Goal: Task Accomplishment & Management: Complete application form

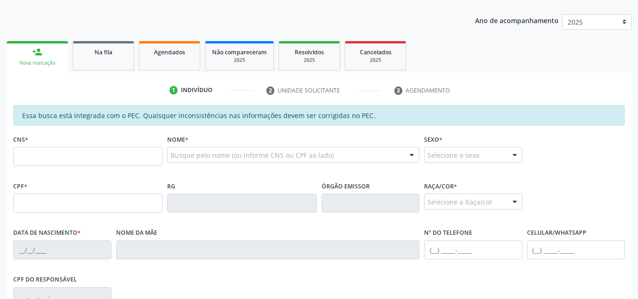
scroll to position [142, 0]
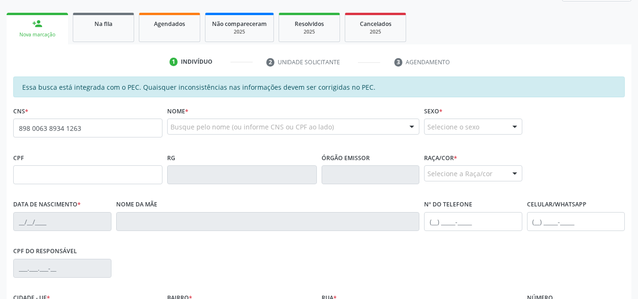
type input "898 0063 8934 1263"
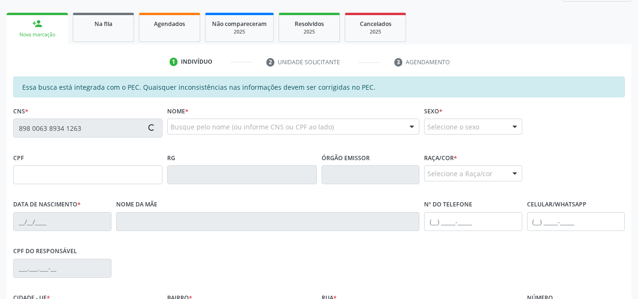
type input "005.135.194-32"
type input "18/01/2025"
type input "Geovana Gomes da Silva"
type input "(82) 99148-1716"
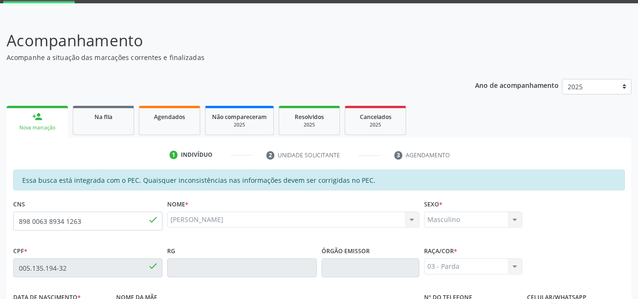
scroll to position [65, 0]
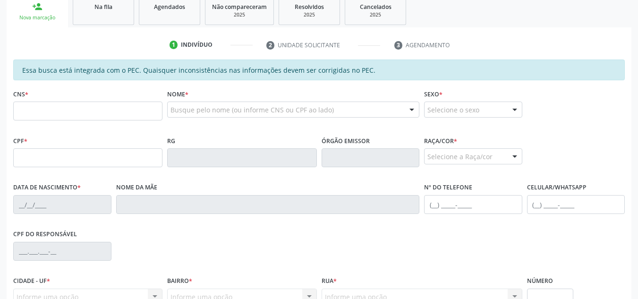
scroll to position [159, 0]
type input "700 3059 9737 8731"
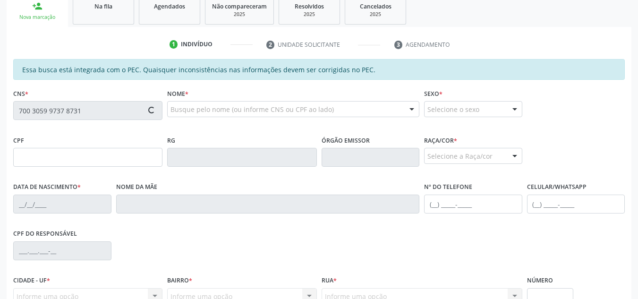
type input "117.238.224-77"
type input "25/03/2009"
type input "Analita Correia dos Santos"
type input "(82) 99334-0863"
type input "02"
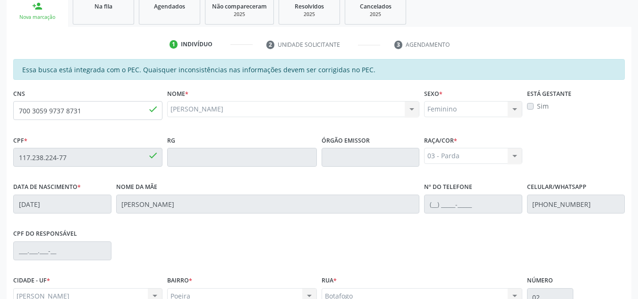
scroll to position [253, 0]
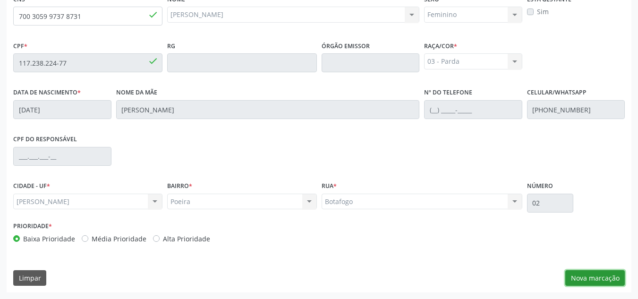
click at [592, 276] on button "Nova marcação" at bounding box center [594, 278] width 59 height 16
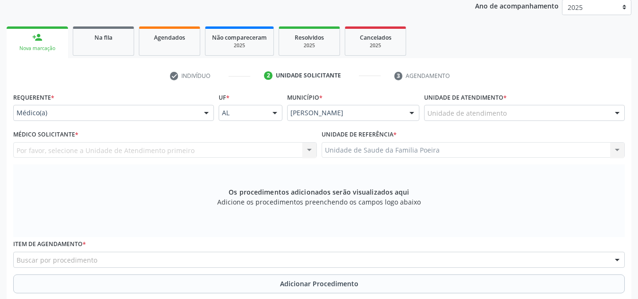
scroll to position [112, 0]
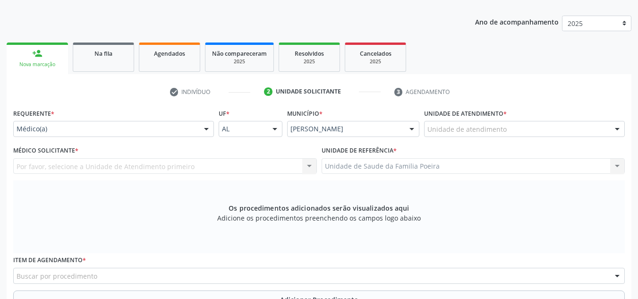
click at [527, 127] on div "Unidade de atendimento" at bounding box center [524, 129] width 201 height 16
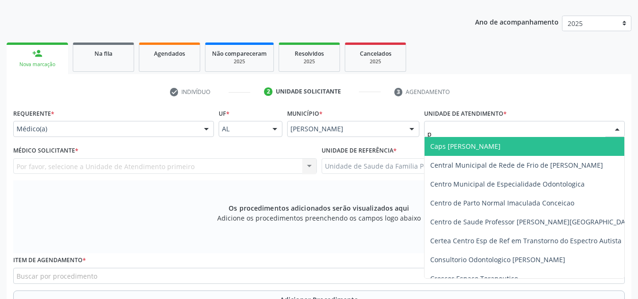
type input "po"
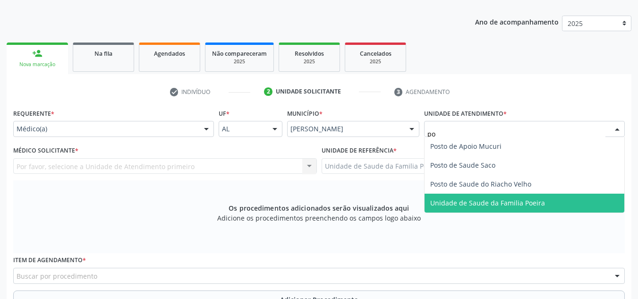
click at [501, 201] on span "Unidade de Saude da Familia Poeira" at bounding box center [487, 202] width 115 height 9
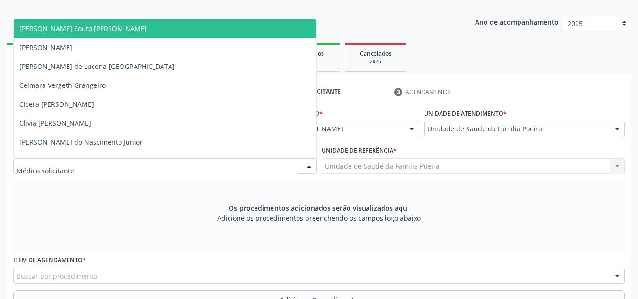
click at [119, 170] on div at bounding box center [165, 166] width 304 height 16
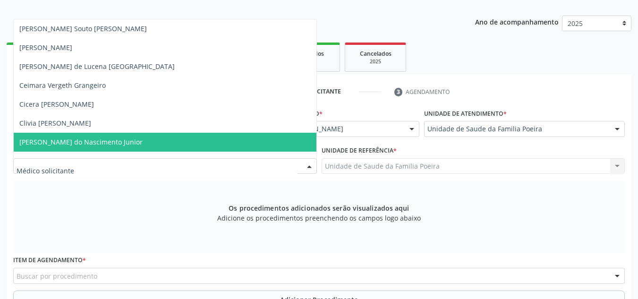
click at [103, 141] on span "Cosmo Faustino do Nascimento Junior" at bounding box center [80, 141] width 123 height 9
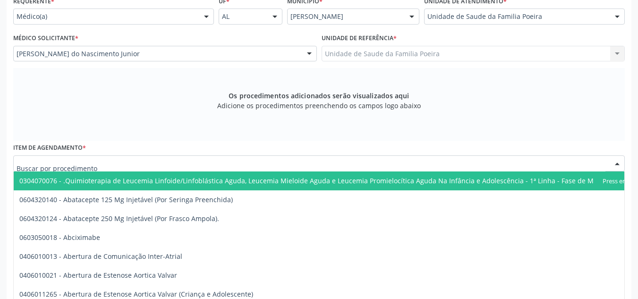
scroll to position [174, 0]
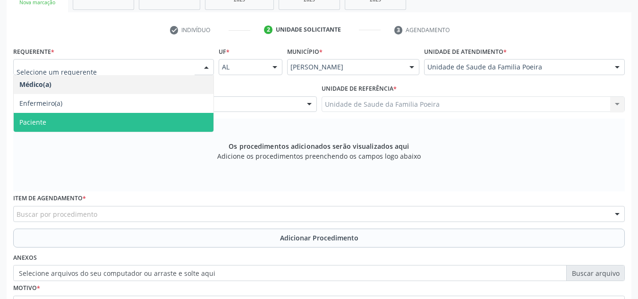
click at [74, 126] on span "Paciente" at bounding box center [114, 122] width 200 height 19
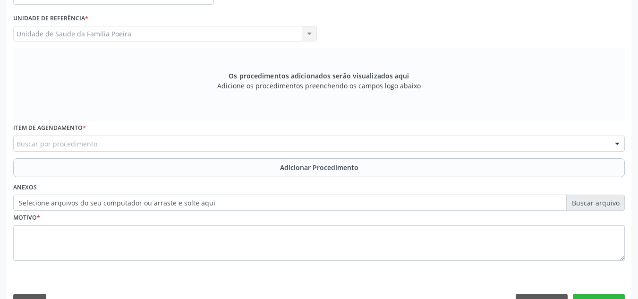
scroll to position [268, 0]
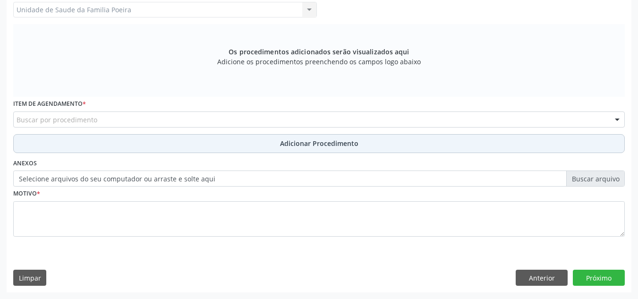
click at [77, 141] on button "Adicionar Procedimento" at bounding box center [318, 143] width 611 height 19
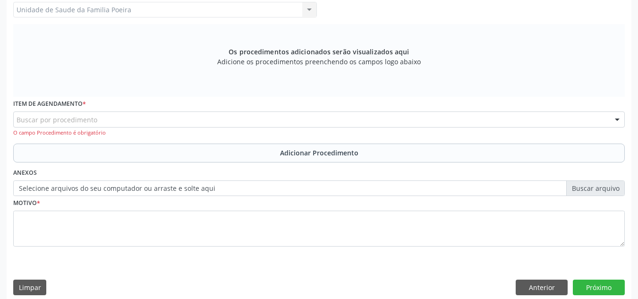
drag, startPoint x: 51, startPoint y: 122, endPoint x: 58, endPoint y: 114, distance: 9.7
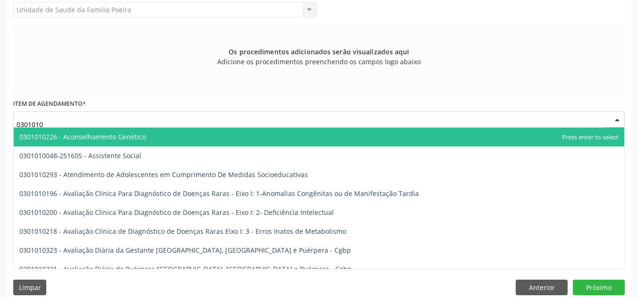
type input "03010100"
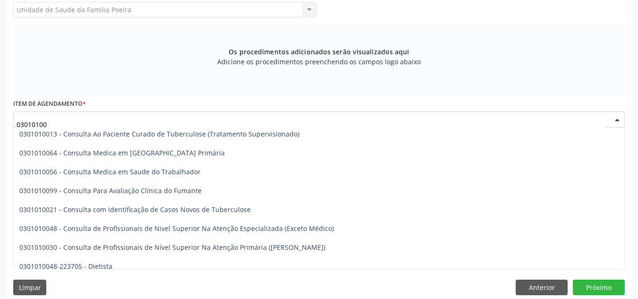
scroll to position [519, 0]
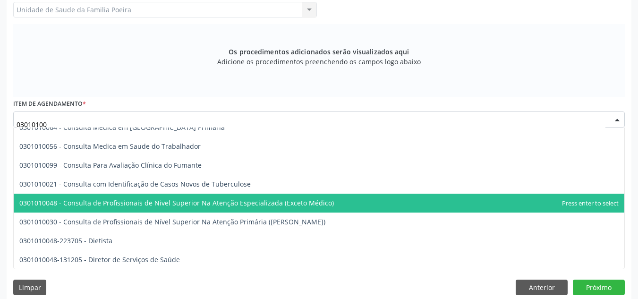
click at [153, 200] on span "0301010048 - Consulta de Profissionais de Nivel Superior Na Atenção Especializa…" at bounding box center [176, 202] width 314 height 9
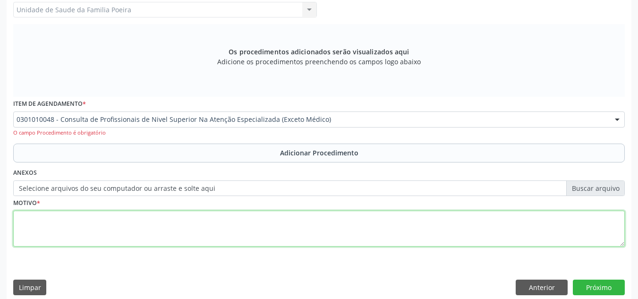
click at [97, 230] on textarea at bounding box center [318, 229] width 611 height 36
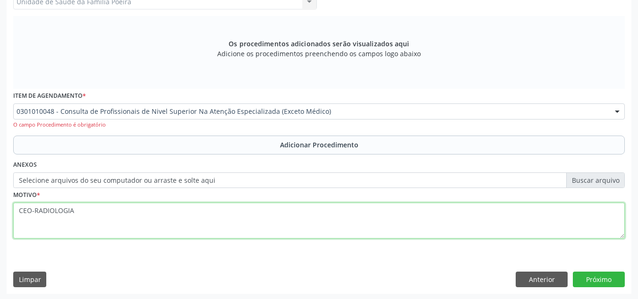
scroll to position [278, 0]
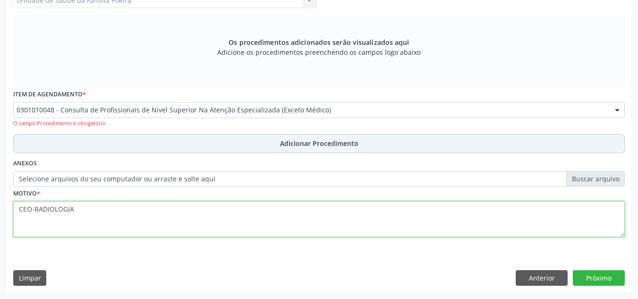
type textarea "CEO-RADIOLOGIA"
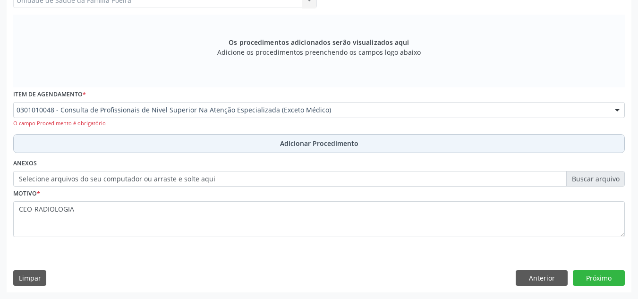
click at [300, 147] on span "Adicionar Procedimento" at bounding box center [319, 143] width 78 height 10
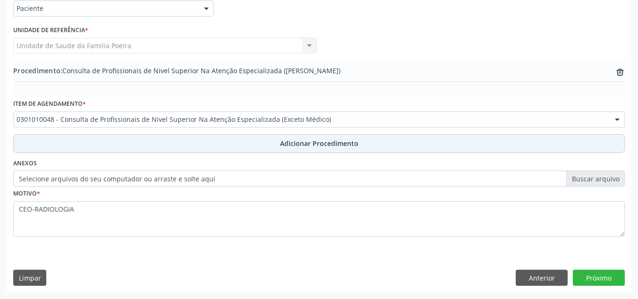
scroll to position [232, 0]
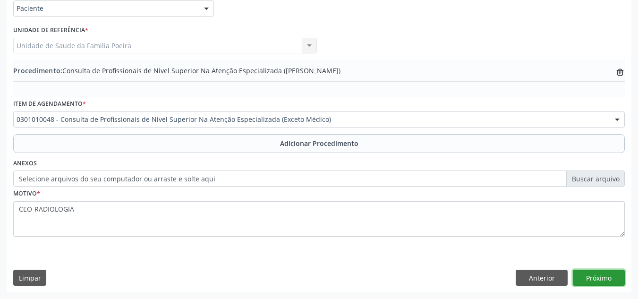
click at [608, 279] on button "Próximo" at bounding box center [599, 278] width 52 height 16
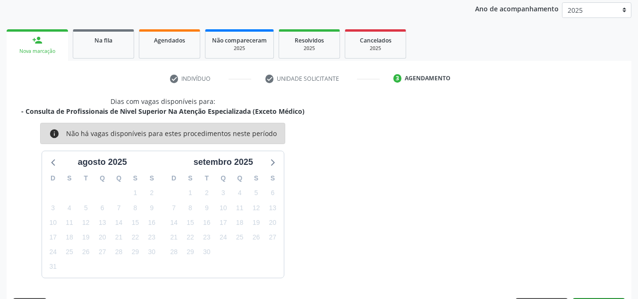
scroll to position [153, 0]
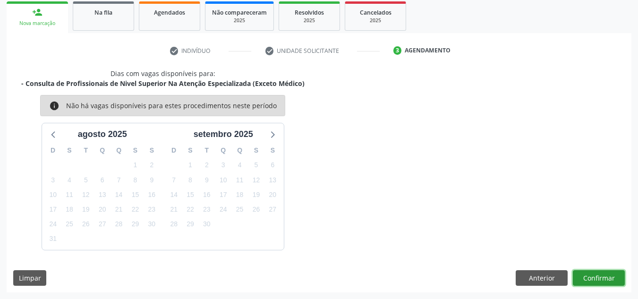
click at [603, 280] on button "Confirmar" at bounding box center [599, 278] width 52 height 16
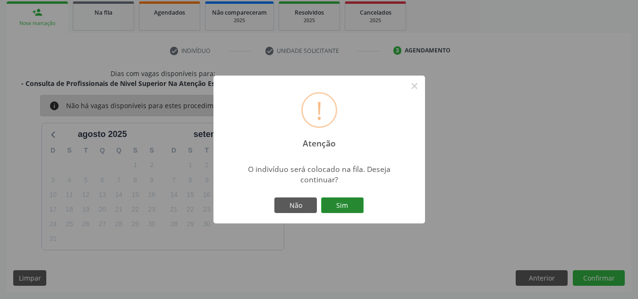
click at [353, 205] on button "Sim" at bounding box center [342, 205] width 42 height 16
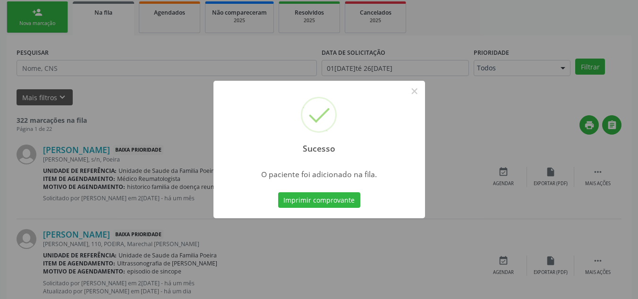
scroll to position [26, 0]
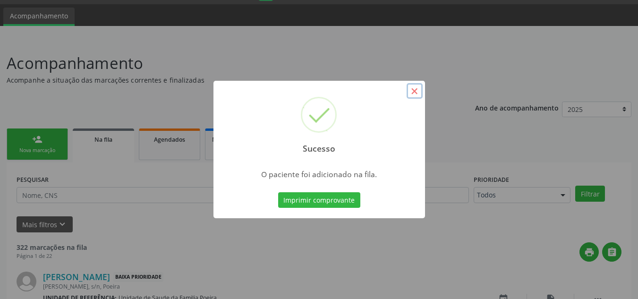
click at [412, 94] on button "×" at bounding box center [414, 91] width 16 height 16
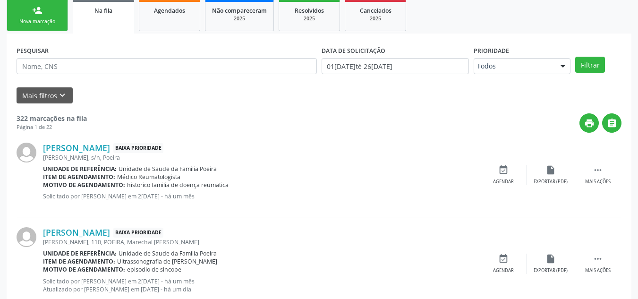
scroll to position [168, 0]
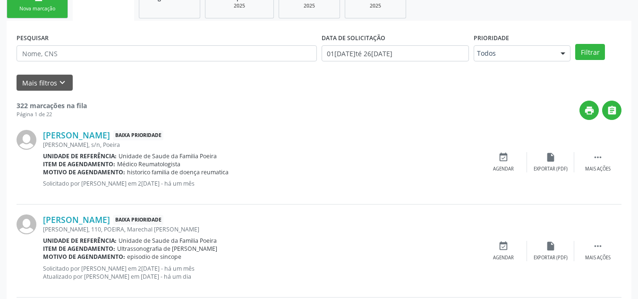
click at [48, 9] on div "Nova marcação" at bounding box center [37, 8] width 47 height 7
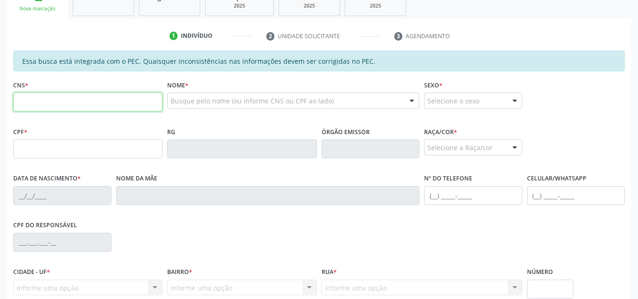
click at [60, 106] on input "text" at bounding box center [87, 102] width 149 height 19
type input "702 4085 8866 1621"
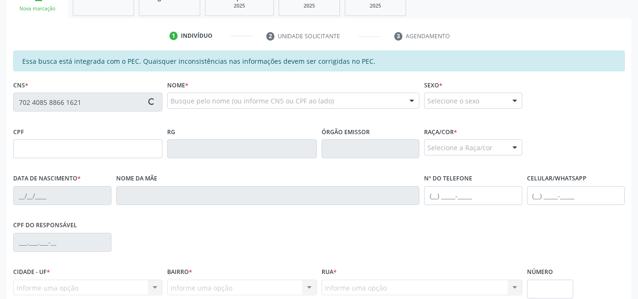
type input "787.752.054-91"
type input "17/09/1967"
type input "Maria Quireria dos Santos"
type input "(82) 9925-4274"
type input "1424"
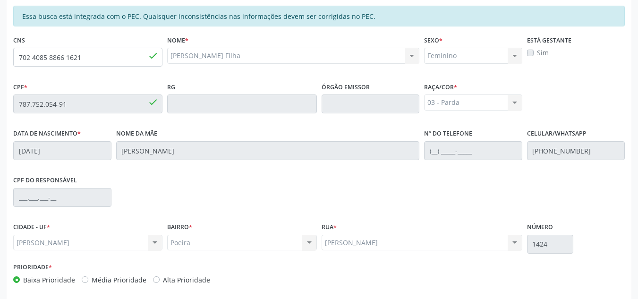
scroll to position [253, 0]
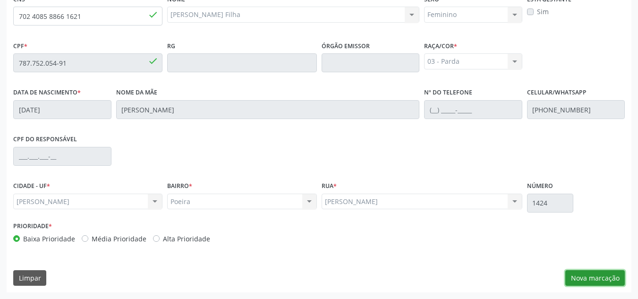
click at [607, 275] on button "Nova marcação" at bounding box center [594, 278] width 59 height 16
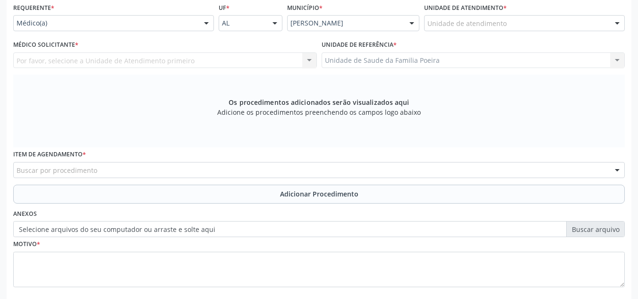
scroll to position [159, 0]
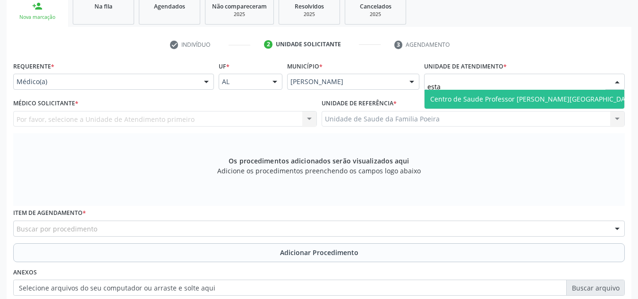
type input "estac"
click at [527, 90] on span "Centro de Saude Professor [PERSON_NAME][GEOGRAPHIC_DATA]" at bounding box center [532, 99] width 217 height 19
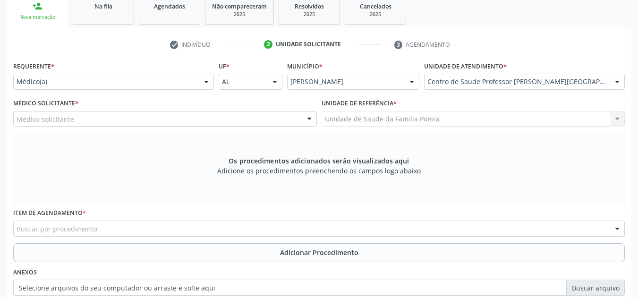
click at [114, 118] on div "Médico solicitante" at bounding box center [165, 119] width 304 height 16
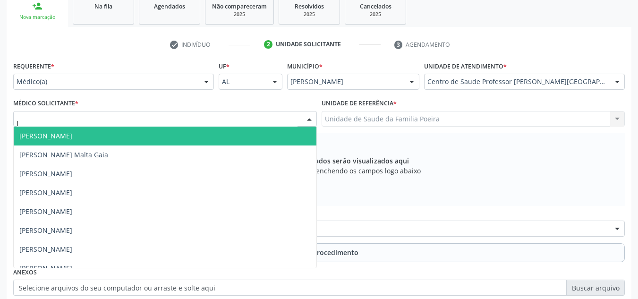
type input "ly"
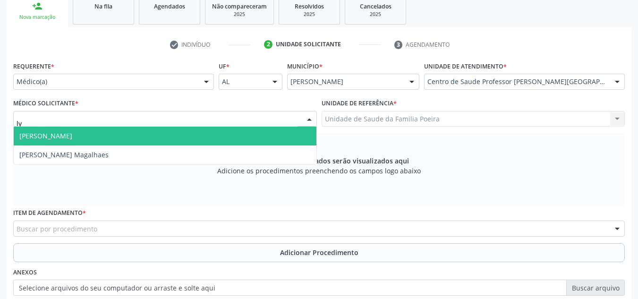
click at [72, 139] on span "Lycia Gama Martins" at bounding box center [45, 135] width 53 height 9
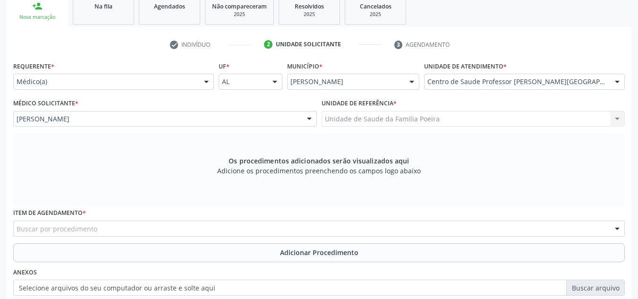
click at [115, 229] on div "Buscar por procedimento" at bounding box center [318, 228] width 611 height 16
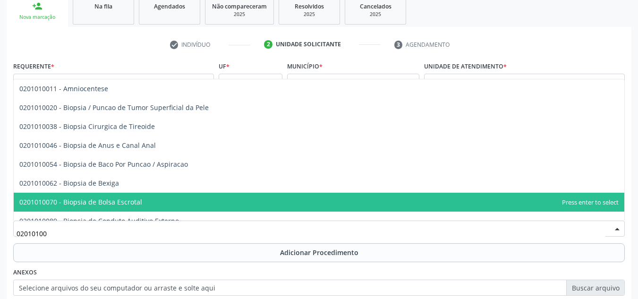
scroll to position [29, 0]
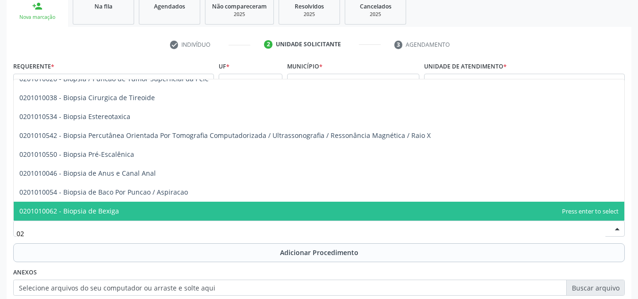
type input "0"
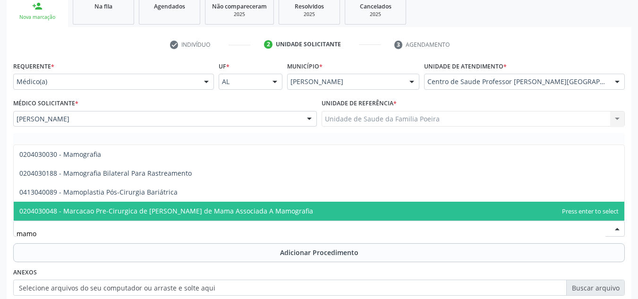
scroll to position [0, 0]
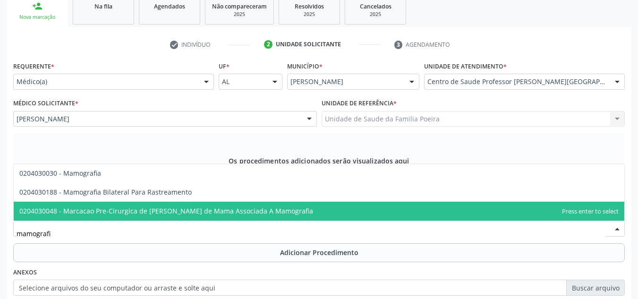
type input "mamografia"
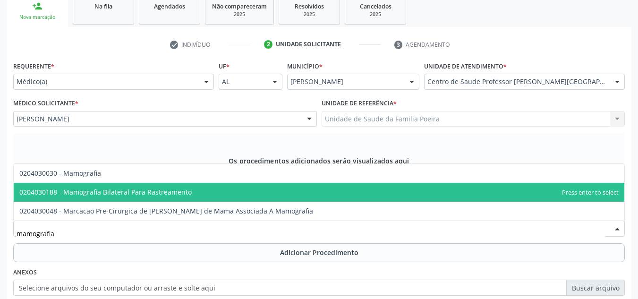
click at [129, 191] on span "0204030188 - Mamografia Bilateral Para Rastreamento" at bounding box center [105, 191] width 172 height 9
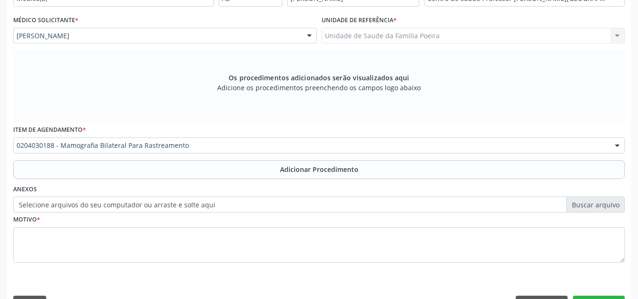
scroll to position [268, 0]
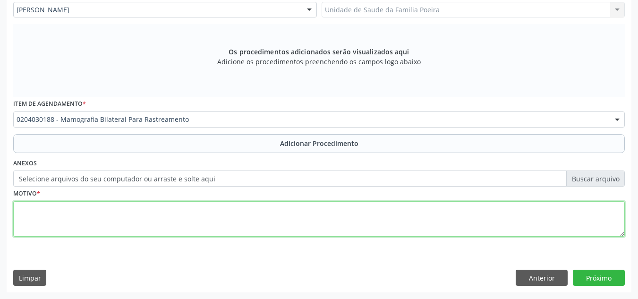
click at [91, 229] on textarea at bounding box center [318, 219] width 611 height 36
type textarea "r"
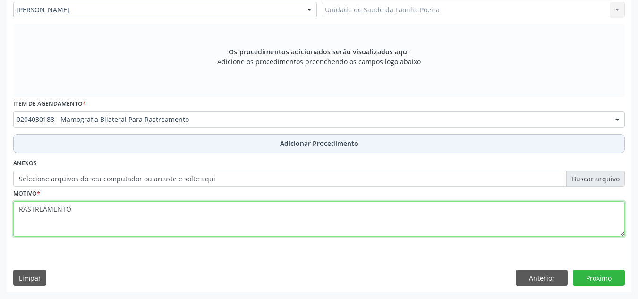
type textarea "RASTREAMENTO"
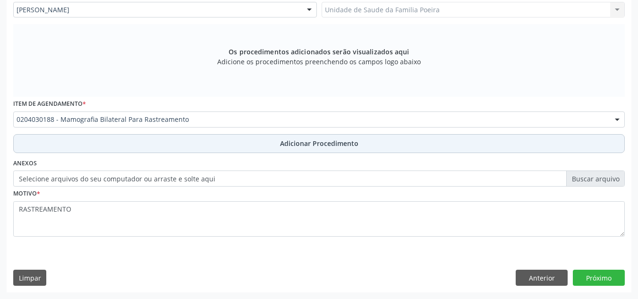
click at [290, 145] on span "Adicionar Procedimento" at bounding box center [319, 143] width 78 height 10
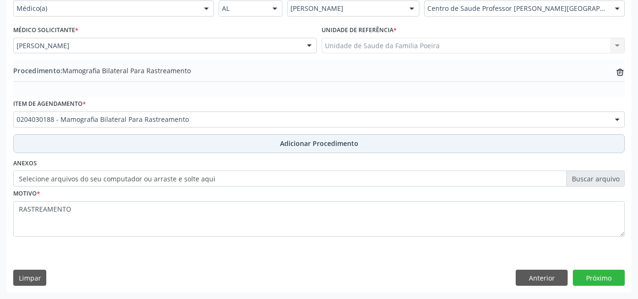
scroll to position [232, 0]
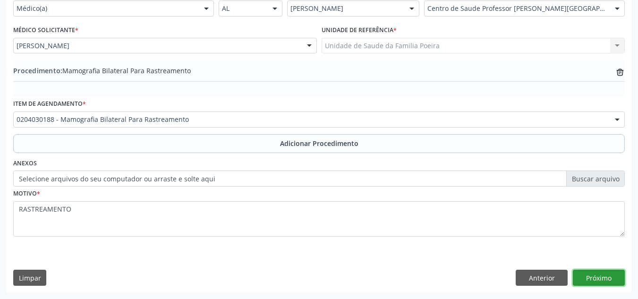
click at [612, 273] on button "Próximo" at bounding box center [599, 278] width 52 height 16
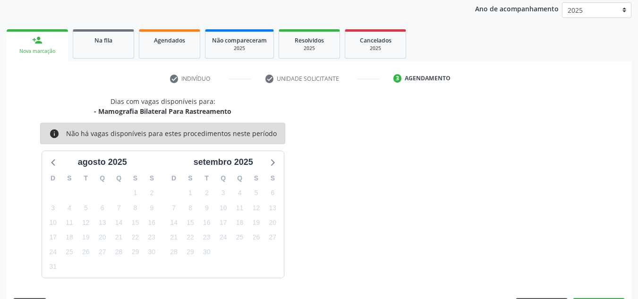
scroll to position [153, 0]
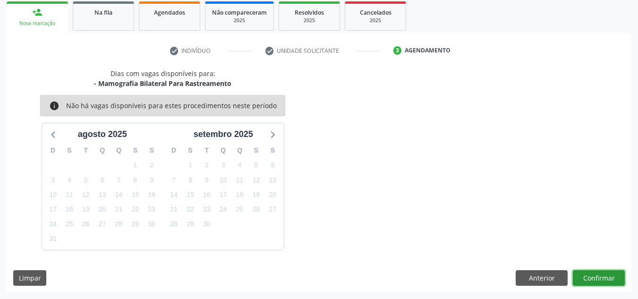
click at [612, 273] on button "Confirmar" at bounding box center [599, 278] width 52 height 16
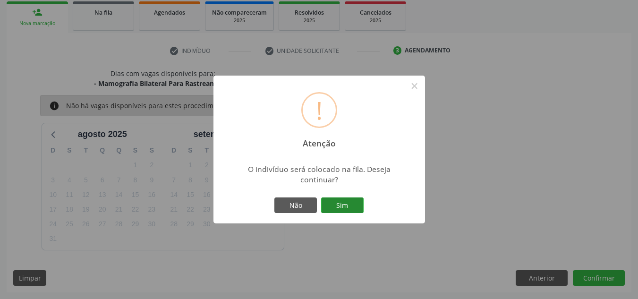
click at [350, 202] on button "Sim" at bounding box center [342, 205] width 42 height 16
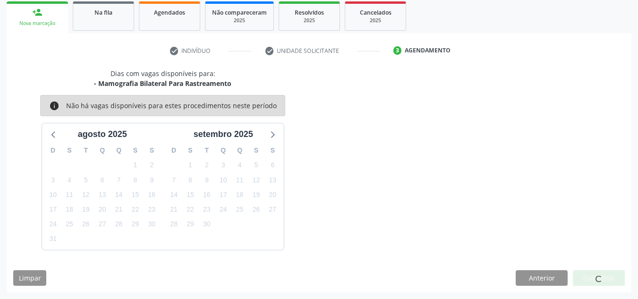
scroll to position [26, 0]
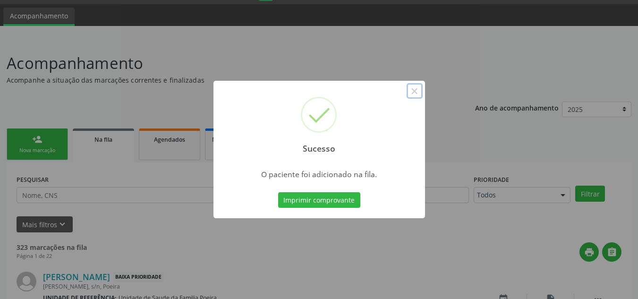
click at [410, 90] on button "×" at bounding box center [414, 91] width 16 height 16
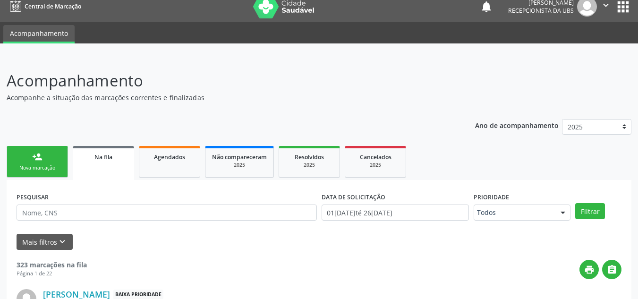
scroll to position [0, 0]
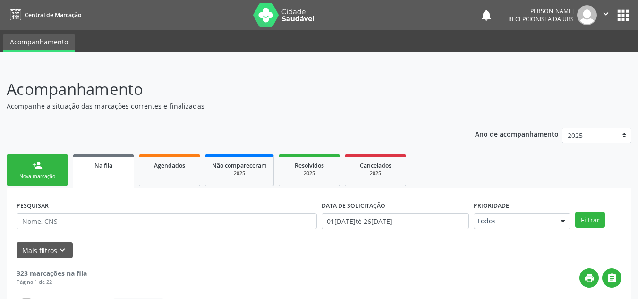
click at [41, 175] on div "Nova marcação" at bounding box center [37, 176] width 47 height 7
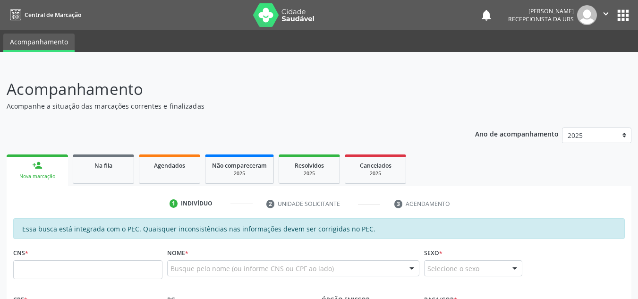
scroll to position [189, 0]
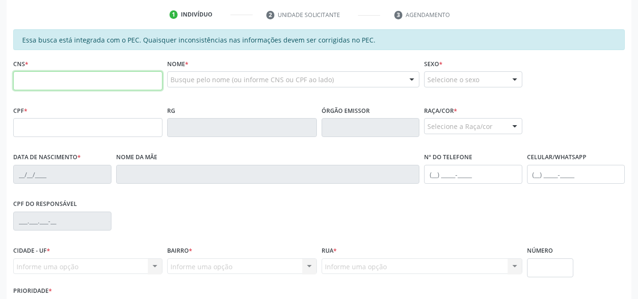
click at [84, 81] on input "text" at bounding box center [87, 80] width 149 height 19
type input "702 0063 9889 5089"
type input "057.550.268-15"
type input "23/04/1942"
type input "Zulmira Cordeiro de Souza Pascoalino"
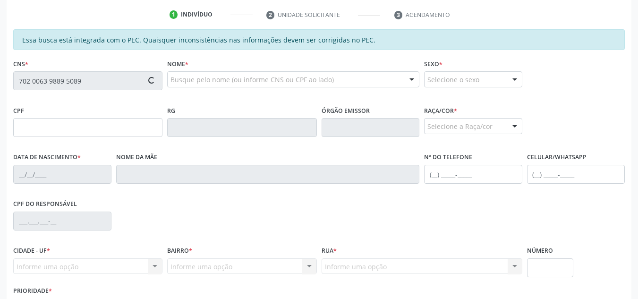
type input "(82) 99618-4542"
type input "13"
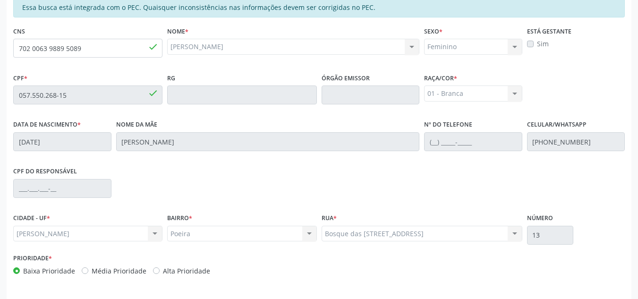
scroll to position [253, 0]
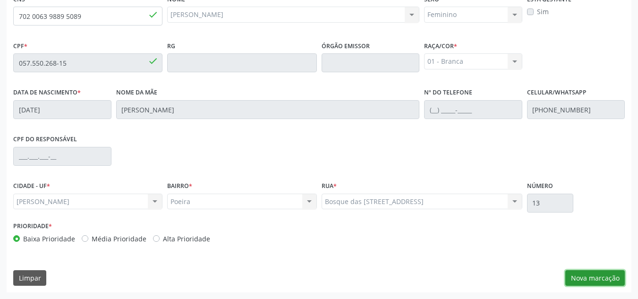
click at [593, 283] on button "Nova marcação" at bounding box center [594, 278] width 59 height 16
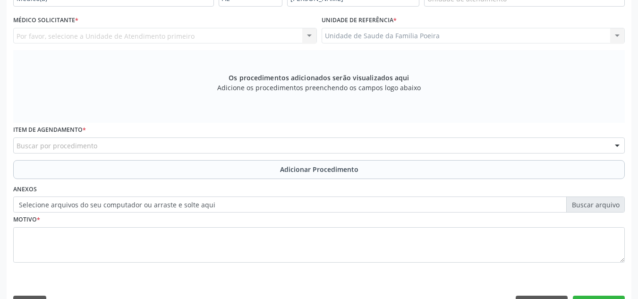
scroll to position [159, 0]
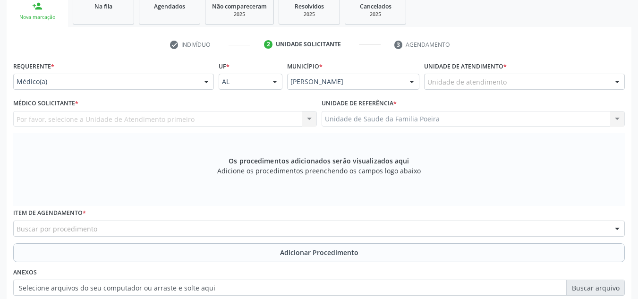
click at [519, 85] on div "Unidade de atendimento" at bounding box center [524, 82] width 201 height 16
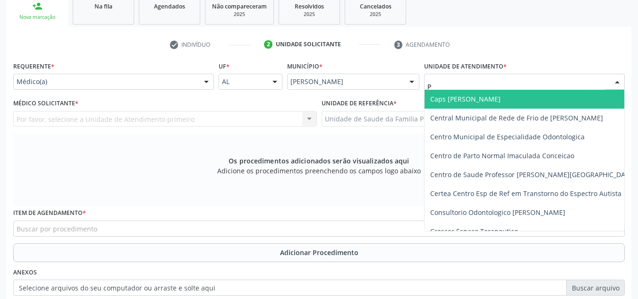
type input "PO"
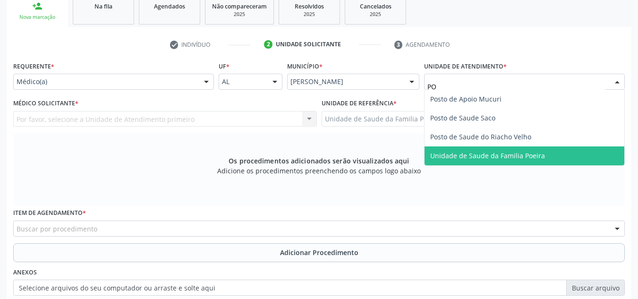
click at [525, 159] on span "Unidade de Saude da Familia Poeira" at bounding box center [487, 155] width 115 height 9
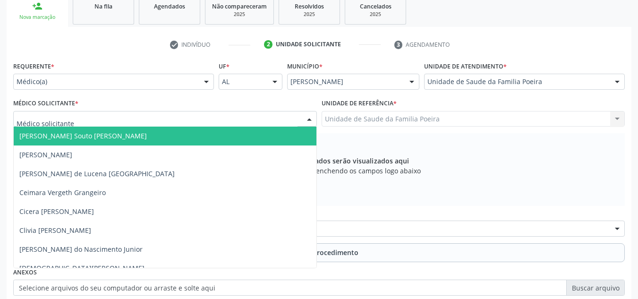
click at [146, 112] on div at bounding box center [165, 119] width 304 height 16
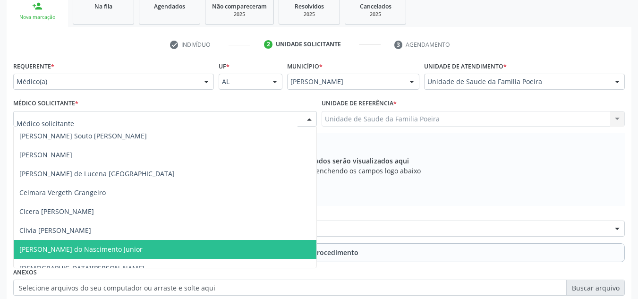
click at [103, 245] on span "Cosmo Faustino do Nascimento Junior" at bounding box center [80, 249] width 123 height 9
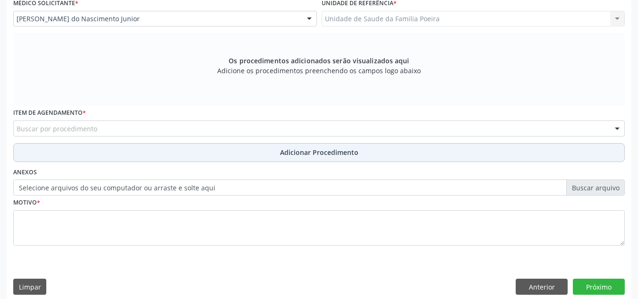
scroll to position [268, 0]
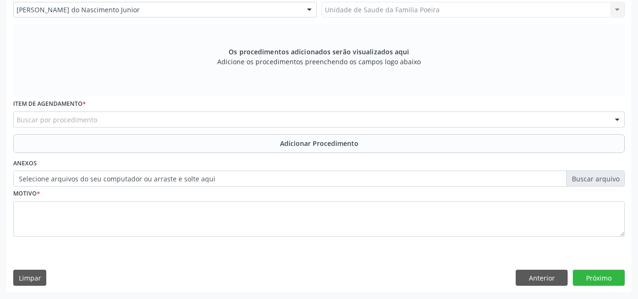
click at [110, 121] on div "Buscar por procedimento" at bounding box center [318, 119] width 611 height 16
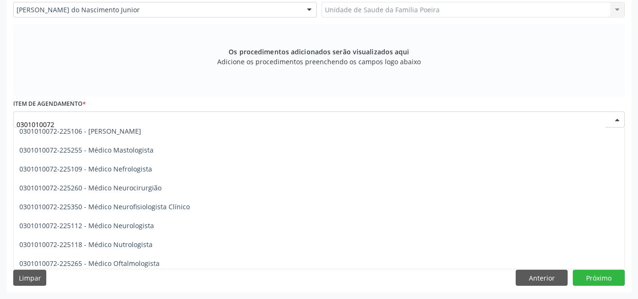
scroll to position [642, 0]
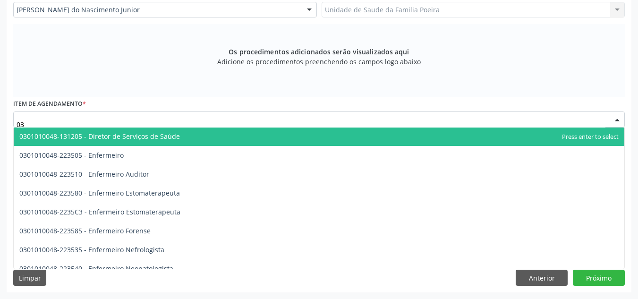
type input "0"
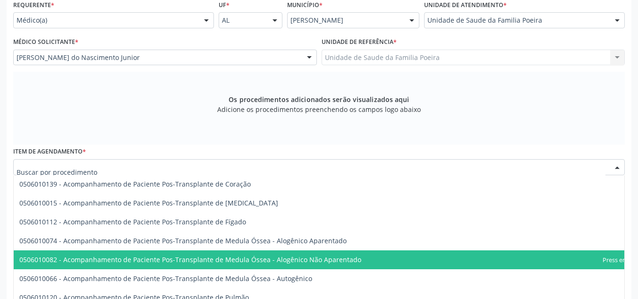
scroll to position [268, 0]
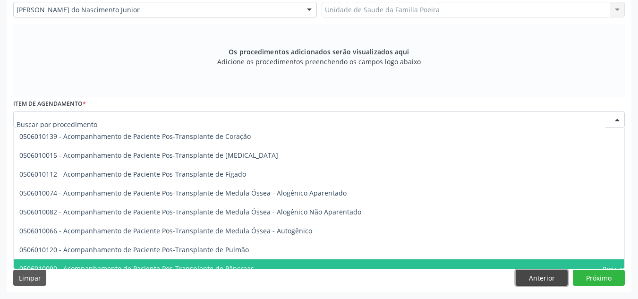
click at [540, 275] on button "Anterior" at bounding box center [541, 278] width 52 height 16
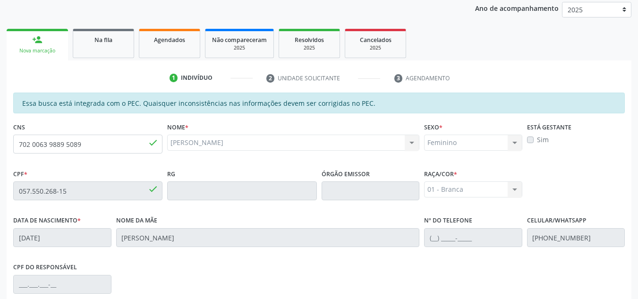
scroll to position [112, 0]
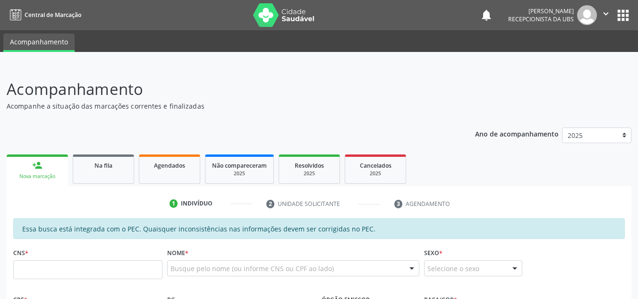
scroll to position [112, 0]
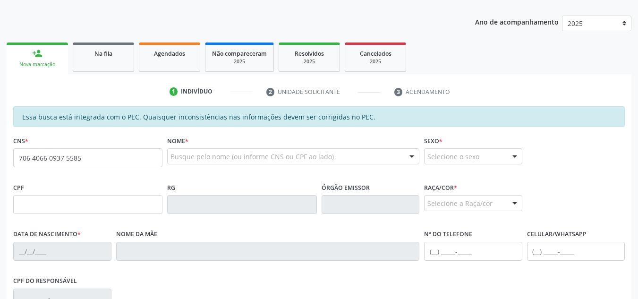
type input "706 4066 0937 5585"
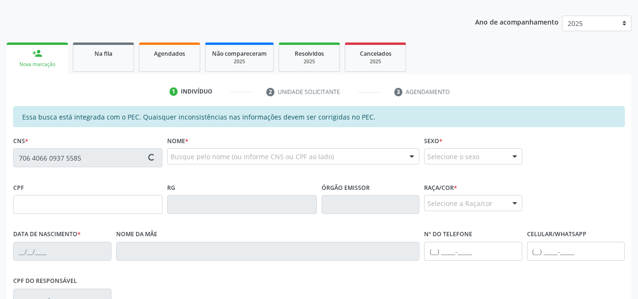
type input "[DATE]"
type input "Elinedja Cavalcante dos Santos"
type input "(82) 99304-2689"
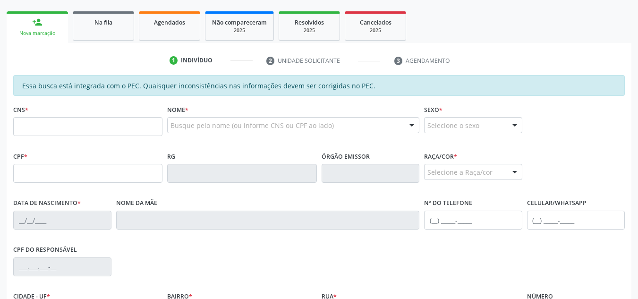
scroll to position [143, 0]
type input "702 3071 4103 6014"
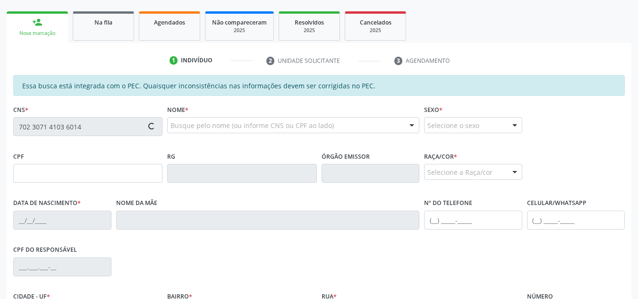
type input "019.474.664-02"
type input "01/05/1976"
type input "Antonia Maria da Silva"
type input "(82) 99148-5856"
type input "67"
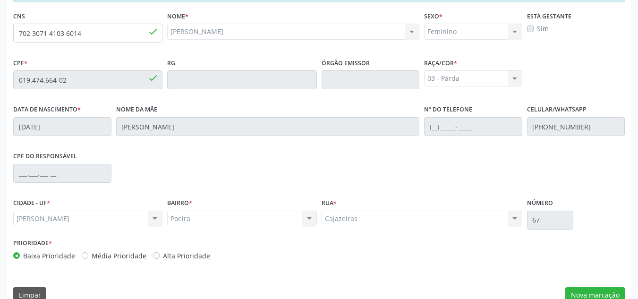
scroll to position [253, 0]
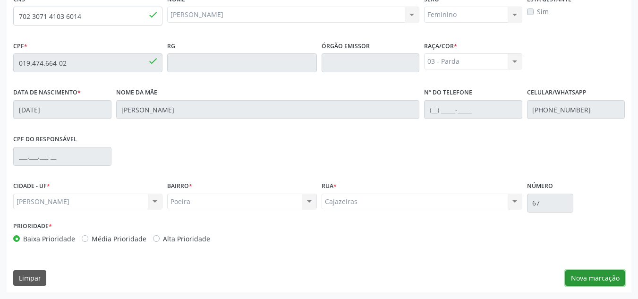
click at [597, 282] on button "Nova marcação" at bounding box center [594, 278] width 59 height 16
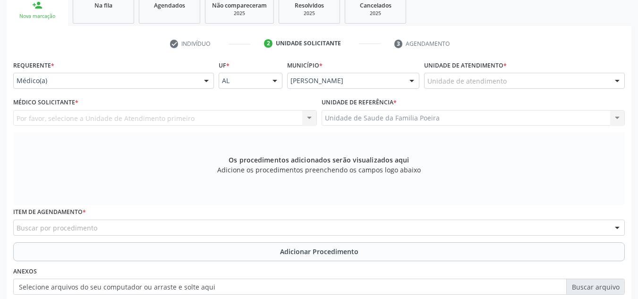
scroll to position [159, 0]
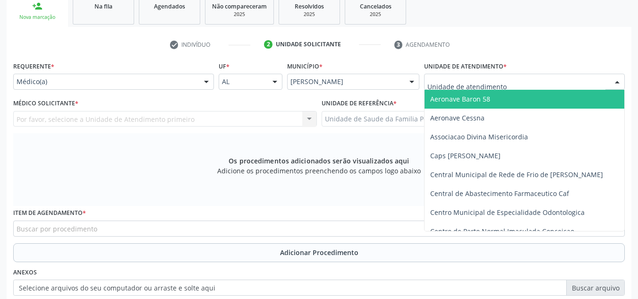
click at [562, 84] on div at bounding box center [524, 82] width 201 height 16
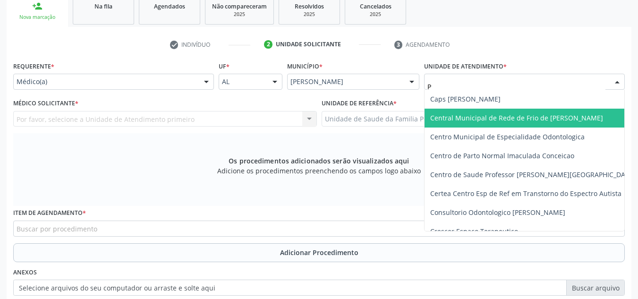
type input "PO"
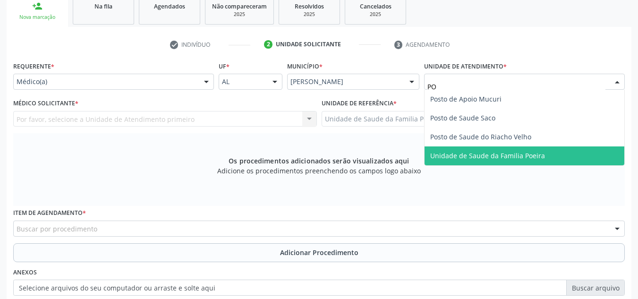
click at [523, 156] on span "Unidade de Saude da Familia Poeira" at bounding box center [487, 155] width 115 height 9
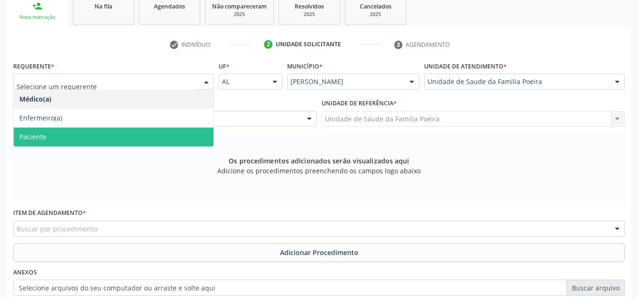
click at [83, 134] on span "Paciente" at bounding box center [114, 136] width 200 height 19
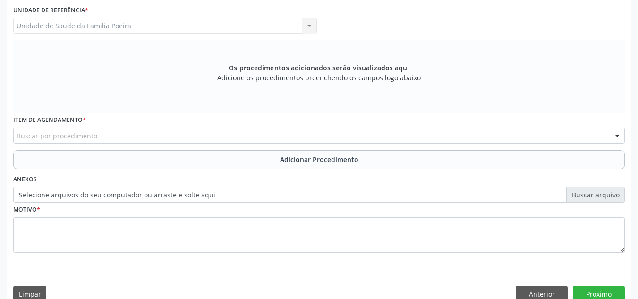
scroll to position [268, 0]
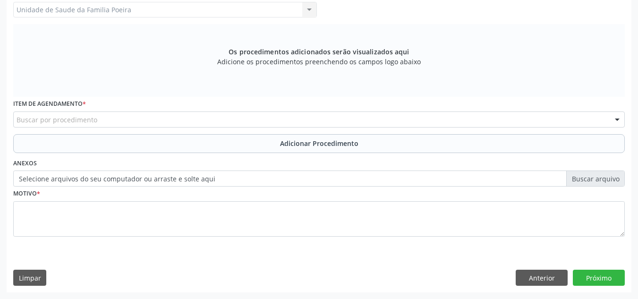
click at [75, 114] on div "Buscar por procedimento" at bounding box center [318, 119] width 611 height 16
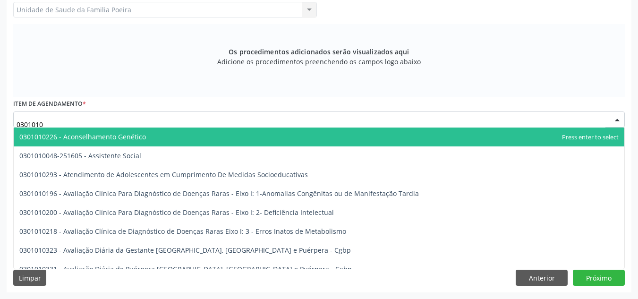
type input "03010100"
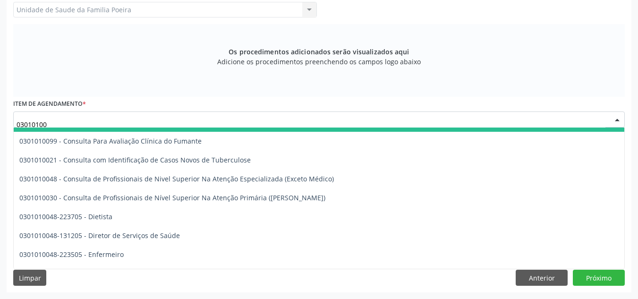
scroll to position [566, 0]
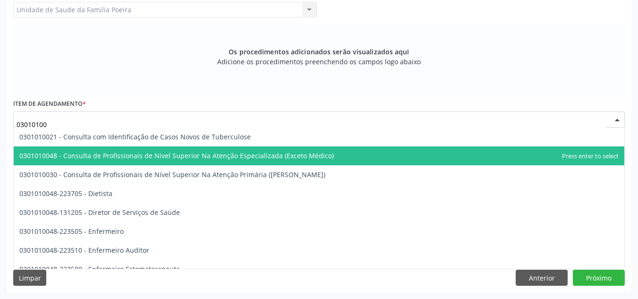
click at [159, 160] on span "0301010048 - Consulta de Profissionais de Nivel Superior Na Atenção Especializa…" at bounding box center [319, 155] width 610 height 19
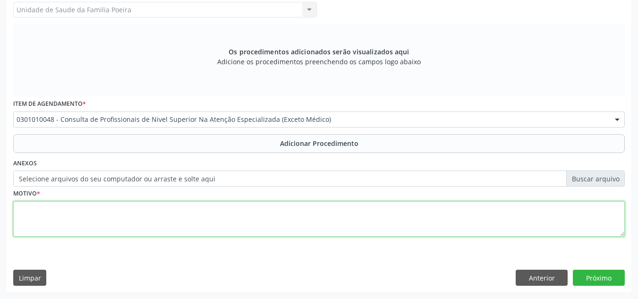
click at [115, 221] on textarea at bounding box center [318, 219] width 611 height 36
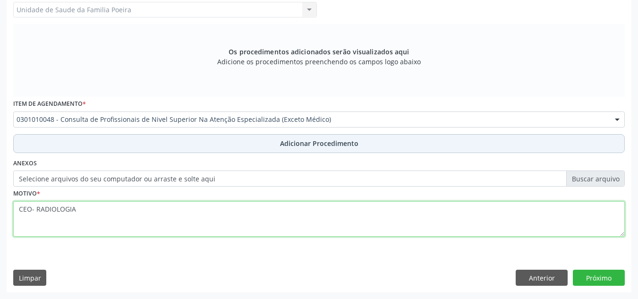
type textarea "CEO- RADIOLOGIA"
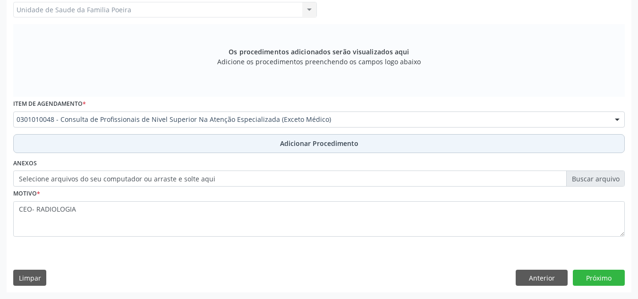
click at [227, 138] on button "Adicionar Procedimento" at bounding box center [318, 143] width 611 height 19
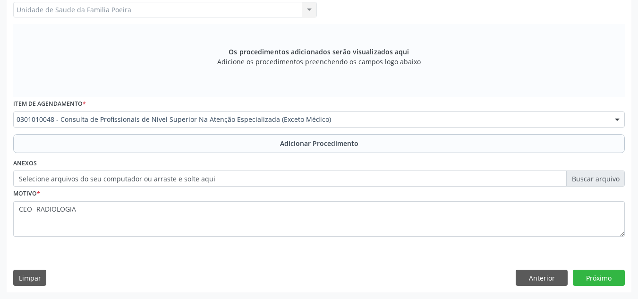
scroll to position [232, 0]
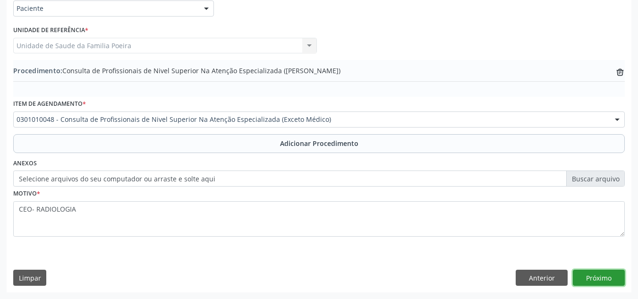
click at [603, 282] on button "Próximo" at bounding box center [599, 278] width 52 height 16
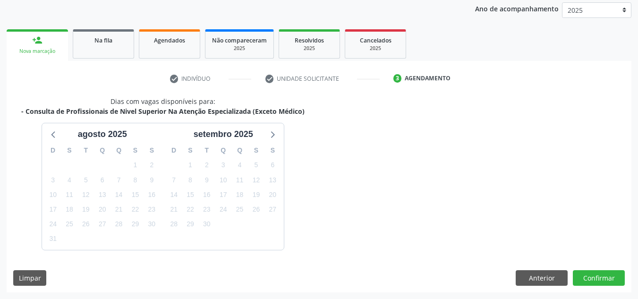
scroll to position [153, 0]
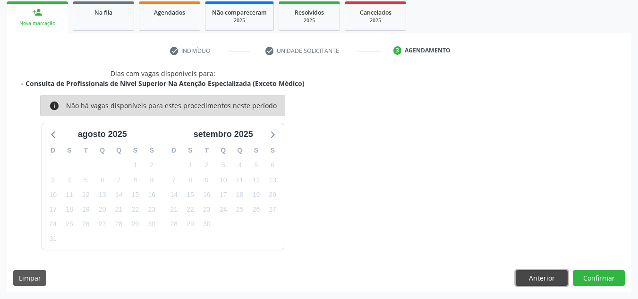
click at [557, 274] on button "Anterior" at bounding box center [541, 278] width 52 height 16
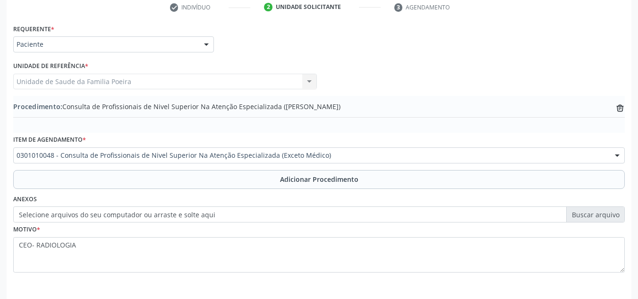
scroll to position [232, 0]
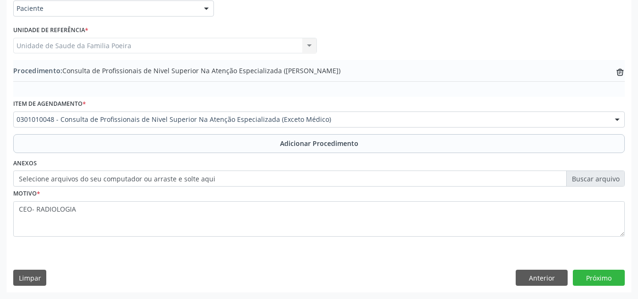
click at [550, 269] on div "Requerente * Paciente Médico(a) Enfermeiro(a) Paciente Nenhum resultado encontr…" at bounding box center [319, 139] width 625 height 306
click at [545, 277] on button "Anterior" at bounding box center [541, 278] width 52 height 16
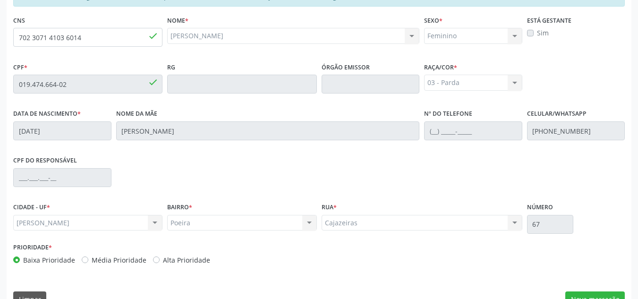
click at [618, 290] on div "Essa busca está integrada com o PEC. Quaisquer inconsistências nas informações …" at bounding box center [319, 150] width 625 height 328
click at [618, 293] on button "Nova marcação" at bounding box center [594, 299] width 59 height 16
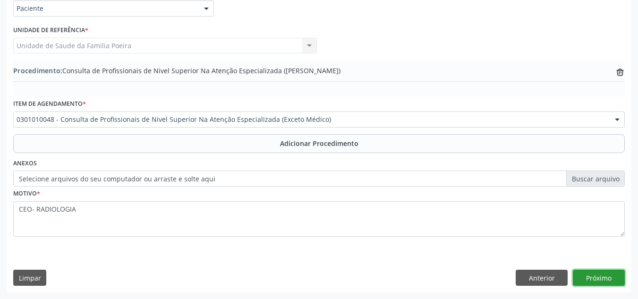
click at [612, 278] on button "Próximo" at bounding box center [599, 278] width 52 height 16
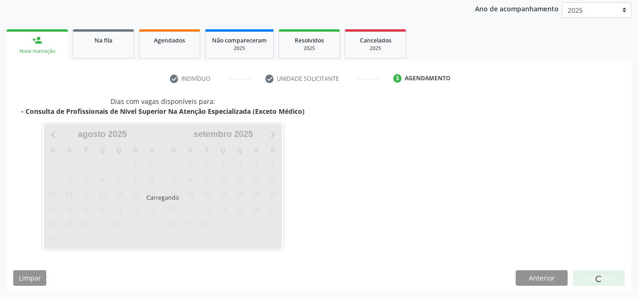
scroll to position [153, 0]
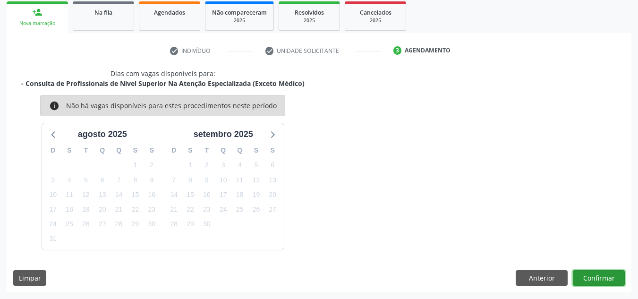
click at [601, 274] on button "Confirmar" at bounding box center [599, 278] width 52 height 16
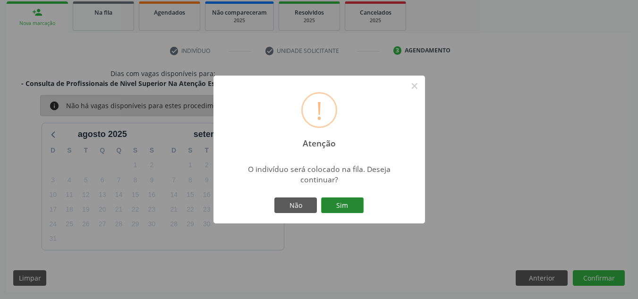
click at [328, 208] on button "Sim" at bounding box center [342, 205] width 42 height 16
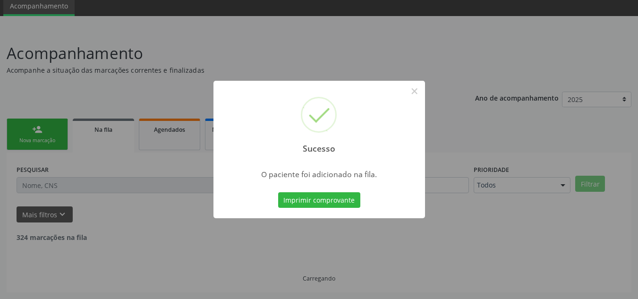
scroll to position [26, 0]
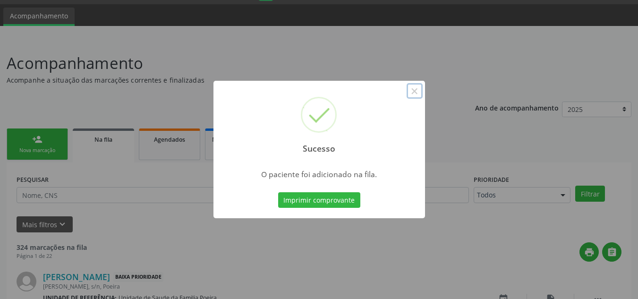
drag, startPoint x: 420, startPoint y: 93, endPoint x: 375, endPoint y: 95, distance: 44.9
click at [418, 93] on button "×" at bounding box center [414, 91] width 16 height 16
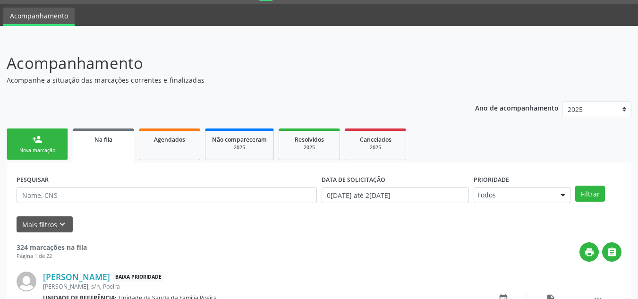
click at [47, 141] on link "person_add Nova marcação" at bounding box center [37, 144] width 61 height 32
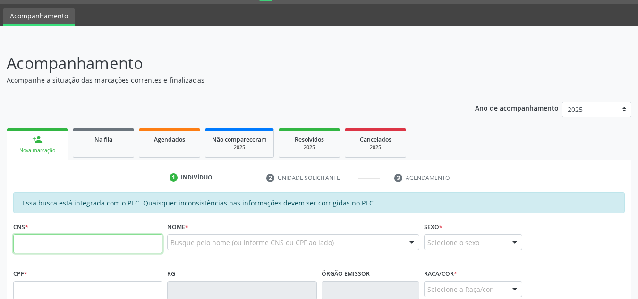
drag, startPoint x: 50, startPoint y: 243, endPoint x: 58, endPoint y: 243, distance: 8.0
click at [51, 243] on input "text" at bounding box center [87, 243] width 149 height 19
type input "702 3071 4103 6014"
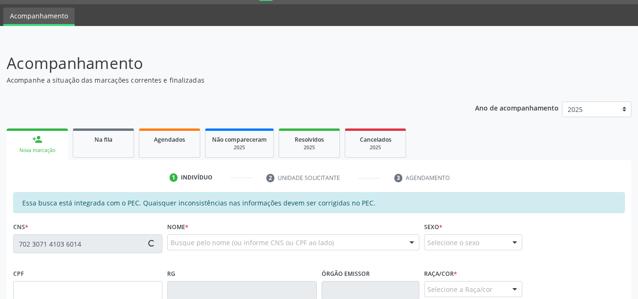
type input "019.474.664-02"
type input "01/05/1976"
type input "Antonia Maria da Silva"
type input "(82) 99148-5856"
type input "67"
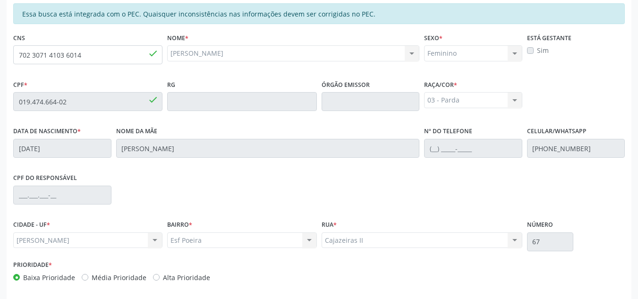
scroll to position [253, 0]
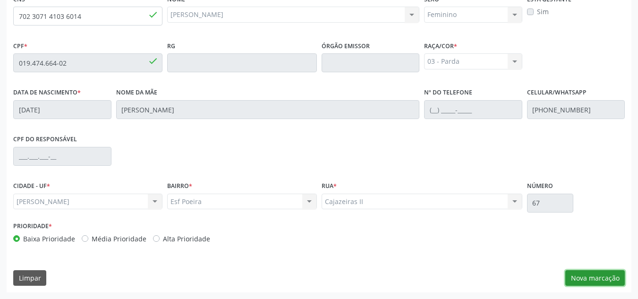
click at [599, 276] on button "Nova marcação" at bounding box center [594, 278] width 59 height 16
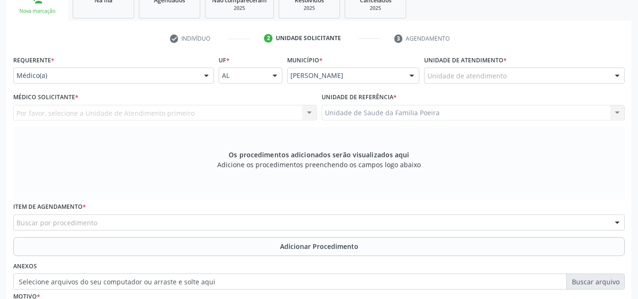
scroll to position [159, 0]
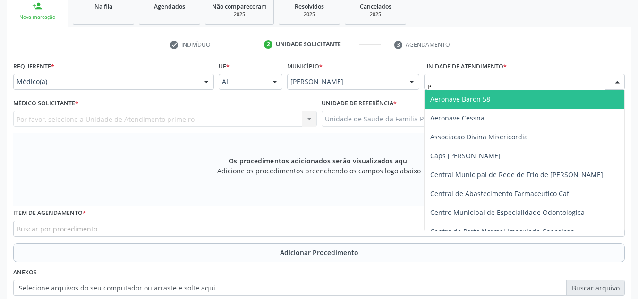
type input "PO"
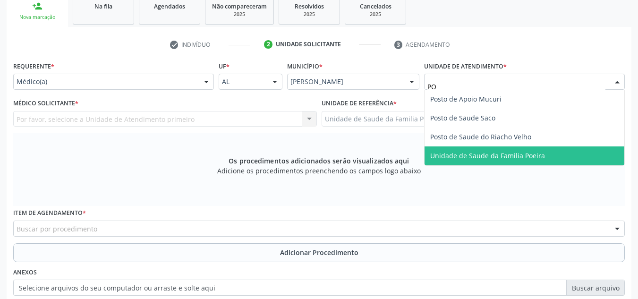
click at [541, 157] on span "Unidade de Saude da Familia Poeira" at bounding box center [524, 155] width 200 height 19
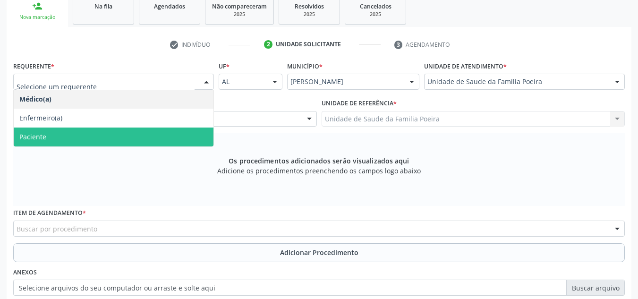
click at [41, 135] on span "Paciente" at bounding box center [32, 136] width 27 height 9
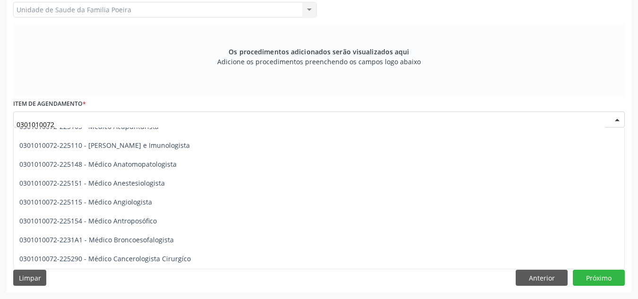
scroll to position [0, 0]
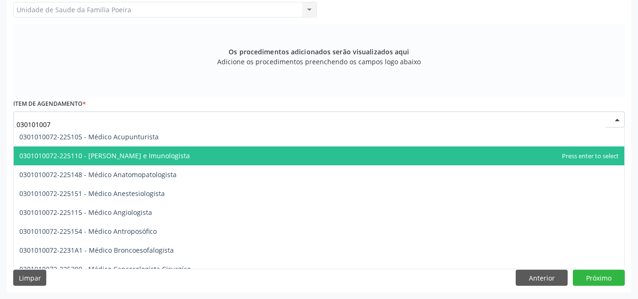
type input "03010100"
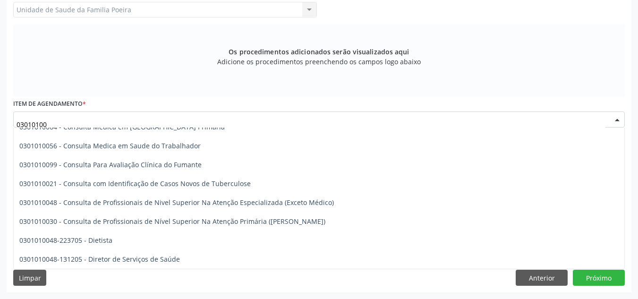
scroll to position [566, 0]
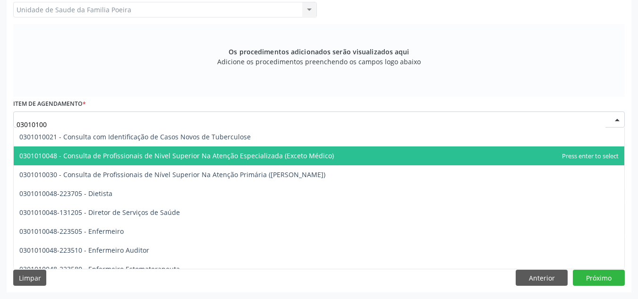
click at [271, 160] on span "0301010048 - Consulta de Profissionais de Nivel Superior Na Atenção Especializa…" at bounding box center [176, 155] width 314 height 9
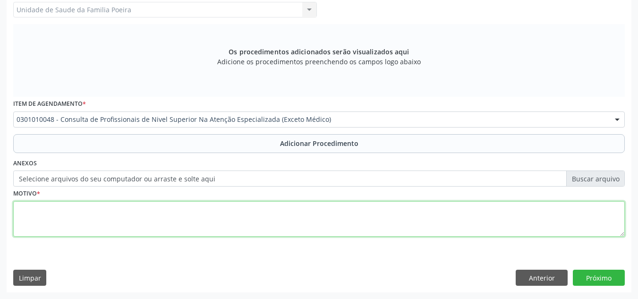
click at [189, 230] on textarea at bounding box center [318, 219] width 611 height 36
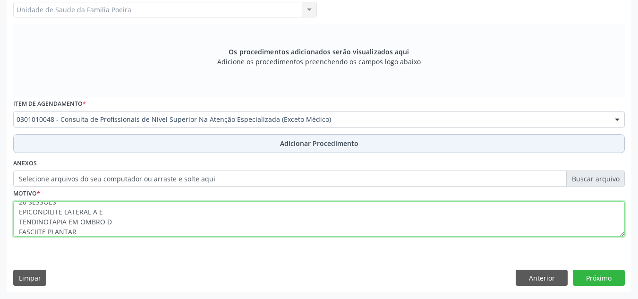
type textarea "FISIOTERAPIA 20 SESSOES EPICONDILITE LATERAL A E TENDINOTAPIA EM OMBRO D FASCII…"
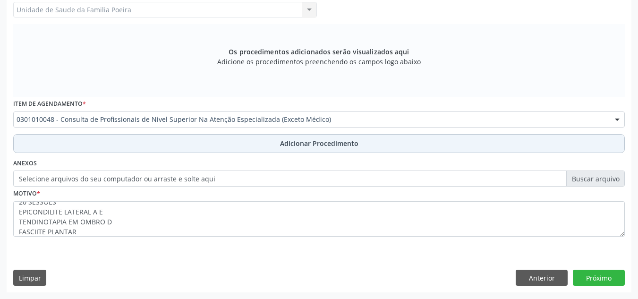
click at [302, 142] on span "Adicionar Procedimento" at bounding box center [319, 143] width 78 height 10
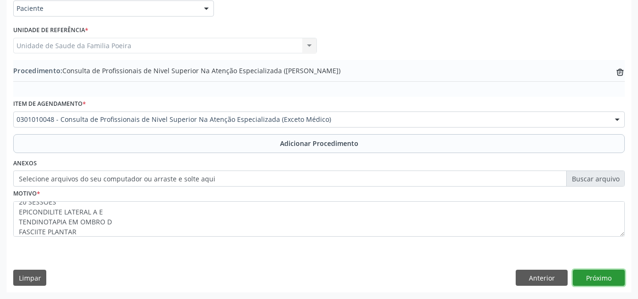
click at [587, 278] on button "Próximo" at bounding box center [599, 278] width 52 height 16
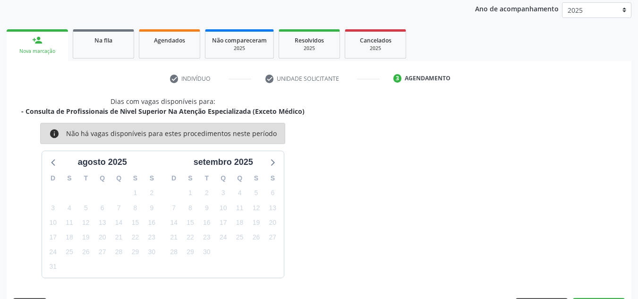
scroll to position [153, 0]
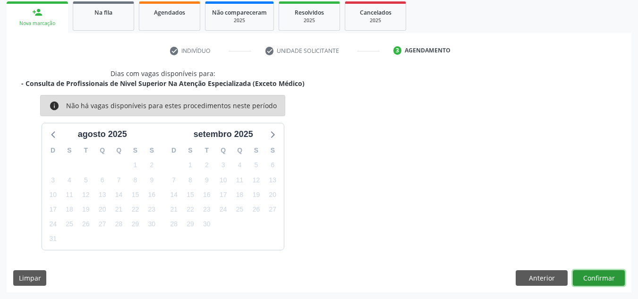
click at [602, 278] on button "Confirmar" at bounding box center [599, 278] width 52 height 16
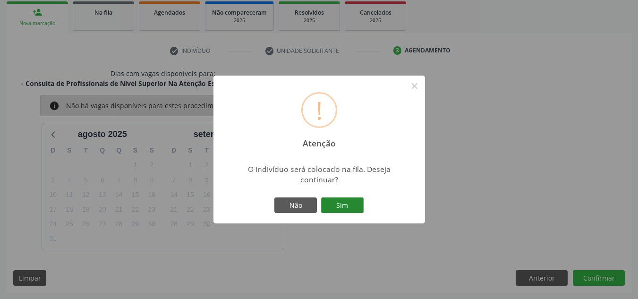
click at [345, 204] on button "Sim" at bounding box center [342, 205] width 42 height 16
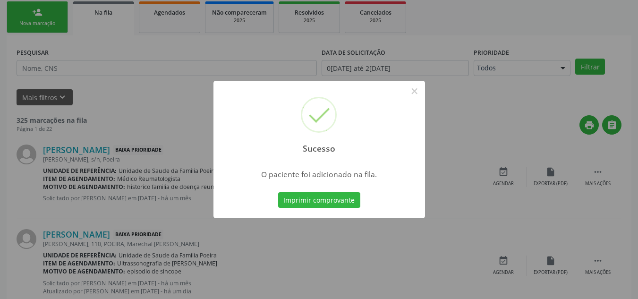
scroll to position [26, 0]
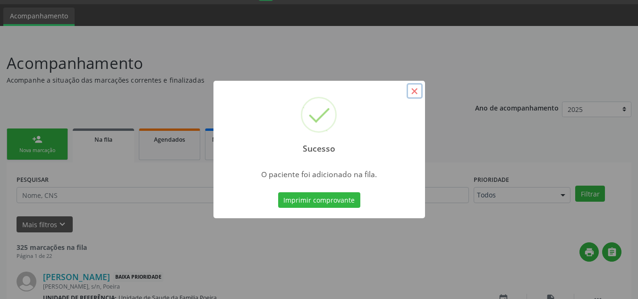
click at [417, 93] on button "×" at bounding box center [414, 91] width 16 height 16
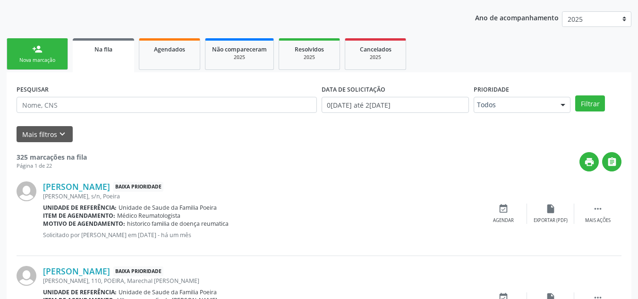
scroll to position [120, 0]
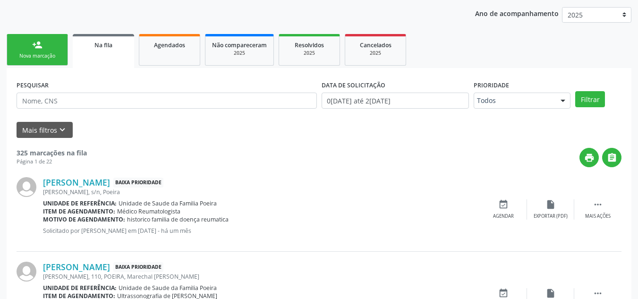
click at [54, 53] on div "Nova marcação" at bounding box center [37, 55] width 47 height 7
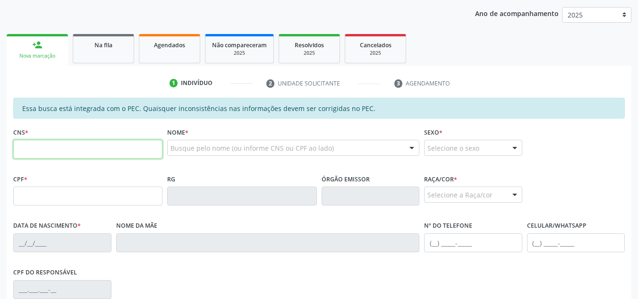
click at [81, 155] on input "text" at bounding box center [87, 149] width 149 height 19
type input "705 6014 8644 3818"
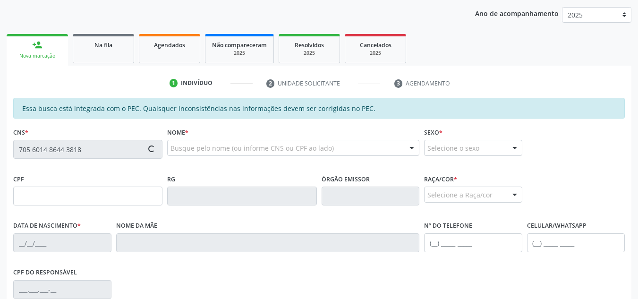
type input "023.403.404-11"
type input "28/05/1976"
type input "Josefa Viana Santos"
type input "(82) 99121-6566"
type input "S/N"
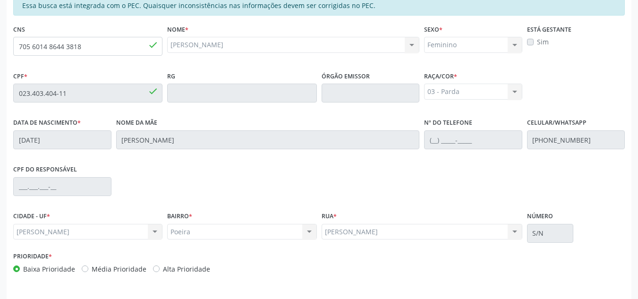
scroll to position [253, 0]
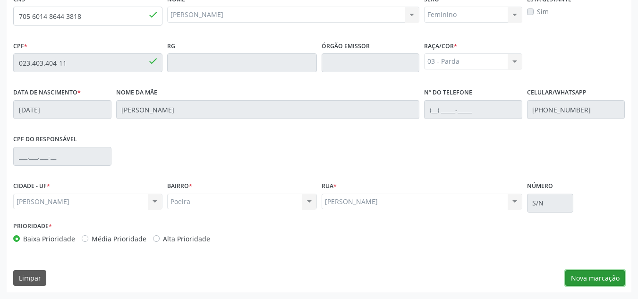
click at [587, 277] on button "Nova marcação" at bounding box center [594, 278] width 59 height 16
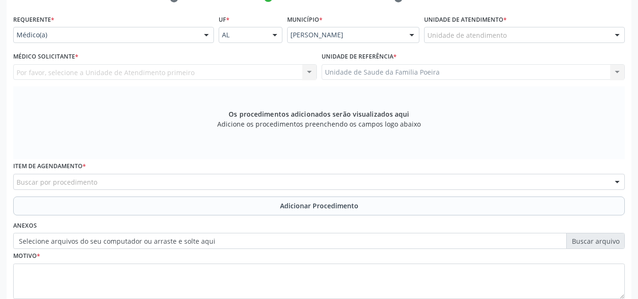
scroll to position [112, 0]
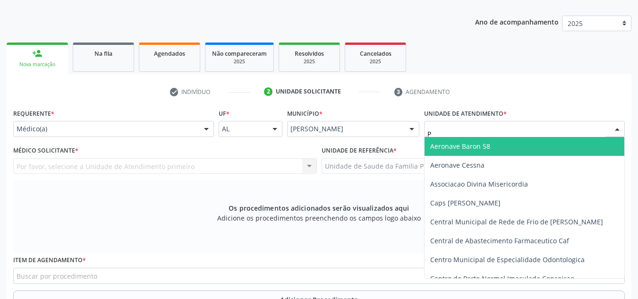
type input "PO"
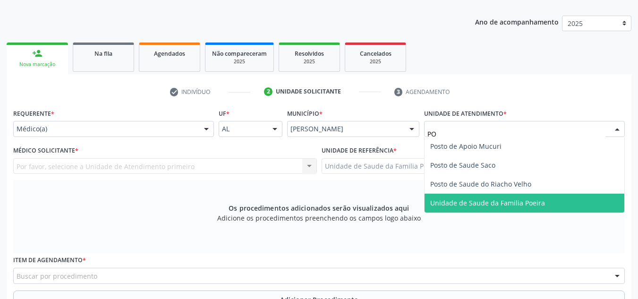
click at [494, 200] on span "Unidade de Saude da Familia Poeira" at bounding box center [487, 202] width 115 height 9
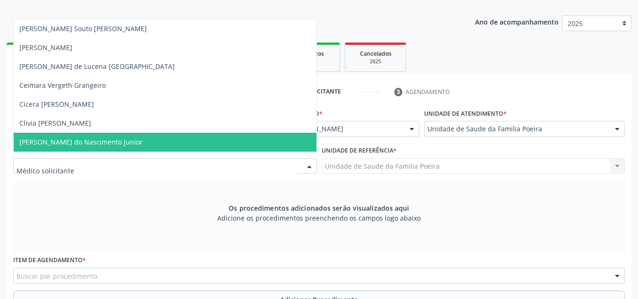
click at [49, 140] on span "Cosmo Faustino do Nascimento Junior" at bounding box center [80, 141] width 123 height 9
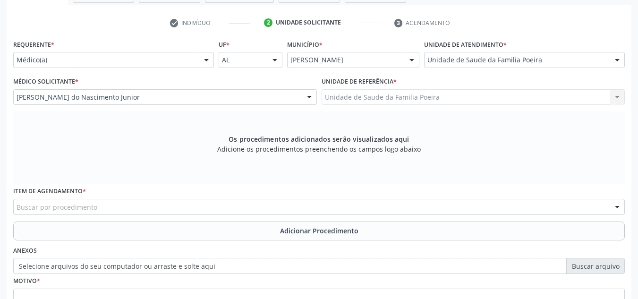
scroll to position [268, 0]
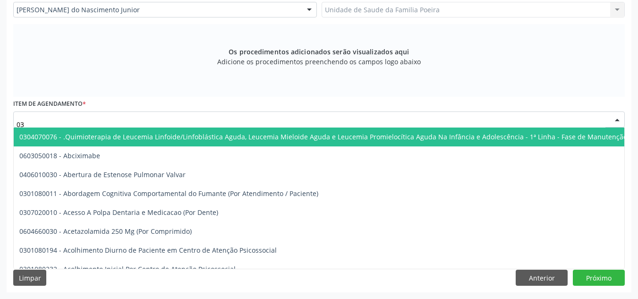
type input "0"
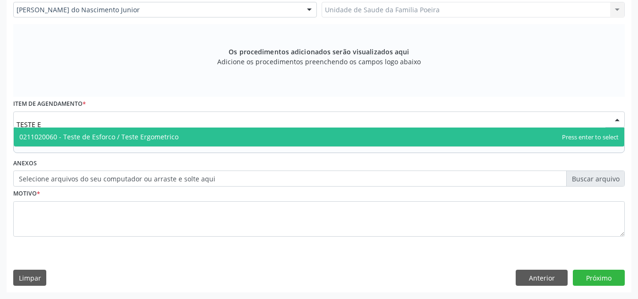
type input "TESTE ER"
click at [94, 135] on span "0211020060 - Teste de Esforco / Teste Ergometrico" at bounding box center [98, 136] width 159 height 9
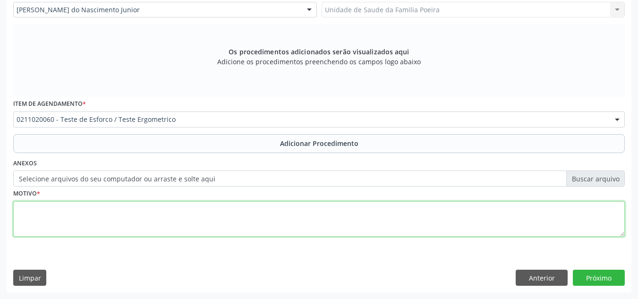
click at [108, 222] on textarea at bounding box center [318, 219] width 611 height 36
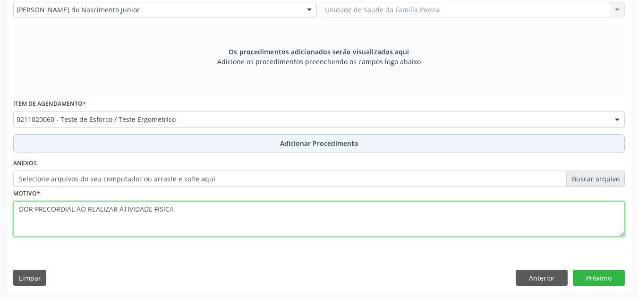
type textarea "DOR PRECORDIAL AO REALIZAR ATIVIDADE FISICA"
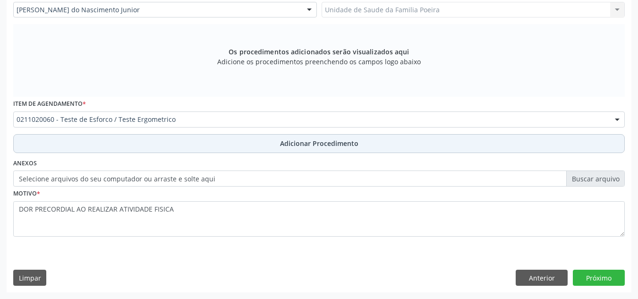
click at [265, 141] on button "Adicionar Procedimento" at bounding box center [318, 143] width 611 height 19
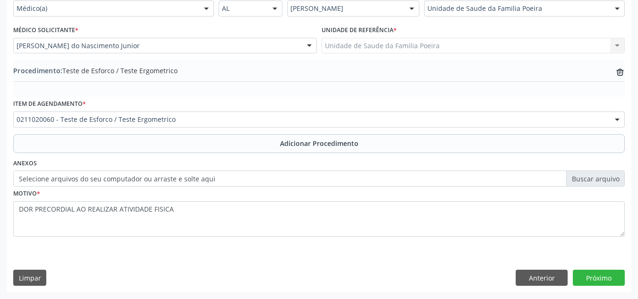
scroll to position [232, 0]
click at [598, 277] on button "Próximo" at bounding box center [599, 278] width 52 height 16
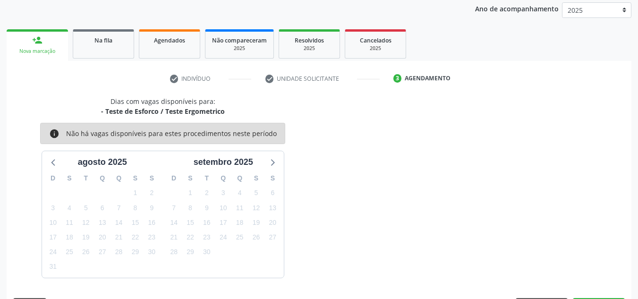
scroll to position [153, 0]
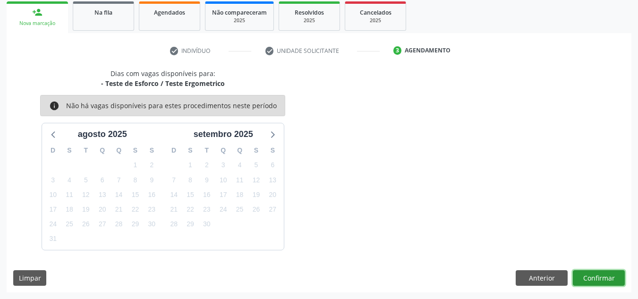
click at [594, 273] on button "Confirmar" at bounding box center [599, 278] width 52 height 16
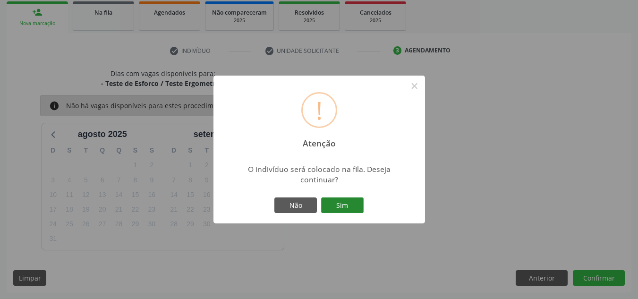
click at [344, 210] on button "Sim" at bounding box center [342, 205] width 42 height 16
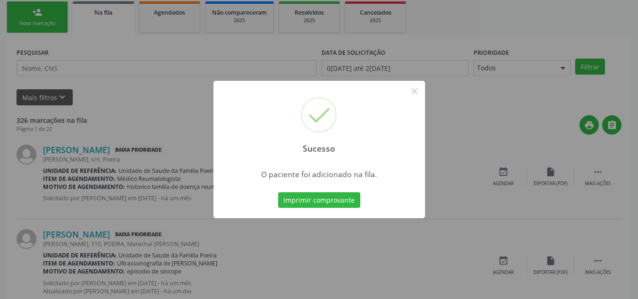
scroll to position [26, 0]
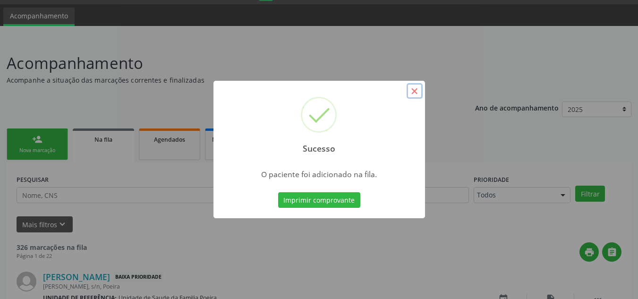
click at [417, 93] on button "×" at bounding box center [414, 91] width 16 height 16
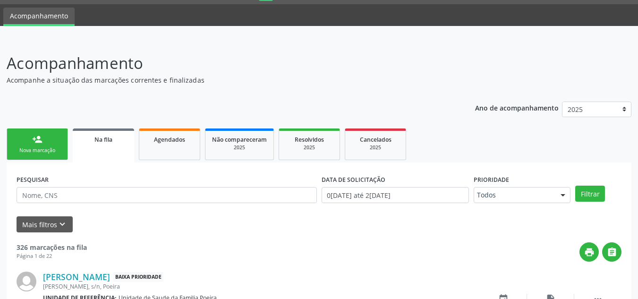
click at [44, 147] on div "Nova marcação" at bounding box center [37, 150] width 47 height 7
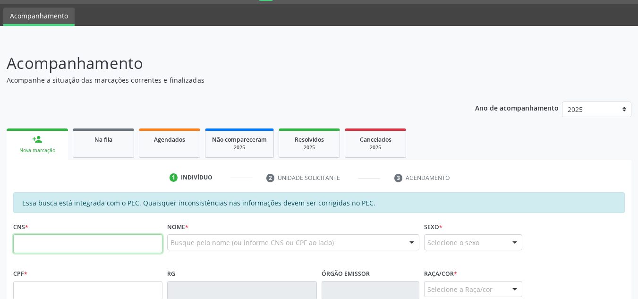
click at [81, 244] on input "text" at bounding box center [87, 243] width 149 height 19
type input "700 4029 4995 5240"
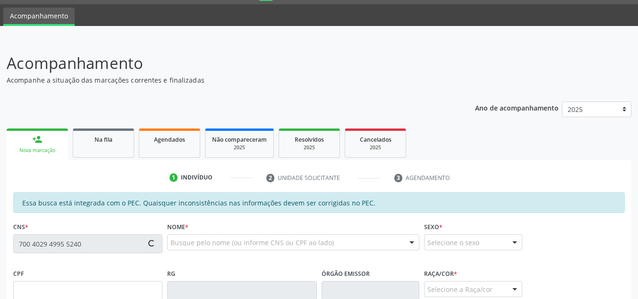
type input "077.922.544-96"
type input "05/09/1983"
type input "Josefa Cristina dos Santos"
type input "(82) 99332-2054"
type input "S/N"
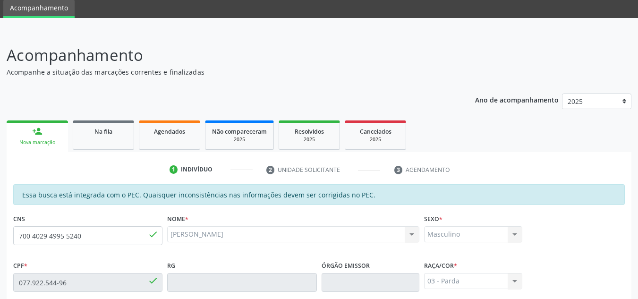
scroll to position [253, 0]
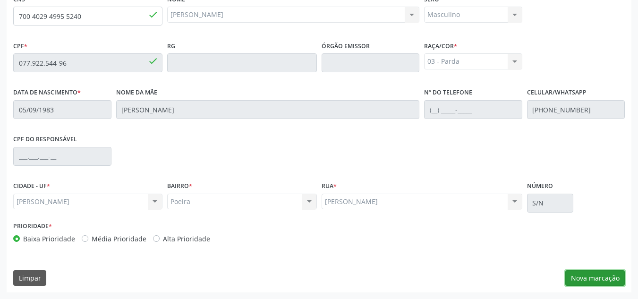
click at [577, 281] on button "Nova marcação" at bounding box center [594, 278] width 59 height 16
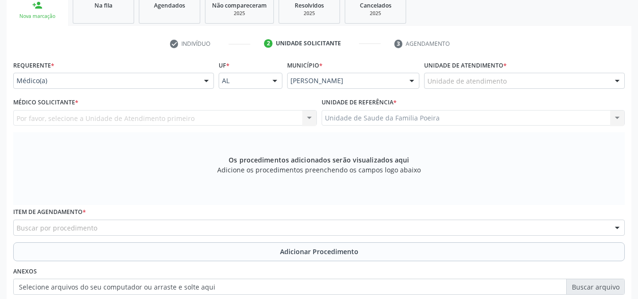
scroll to position [159, 0]
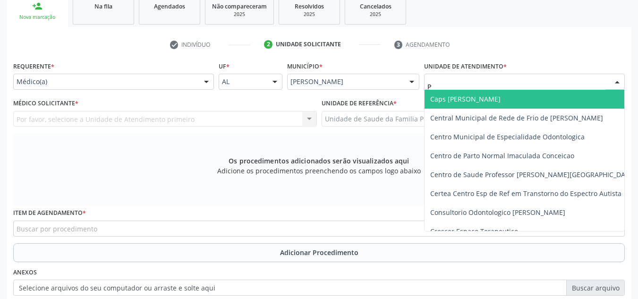
type input "PO"
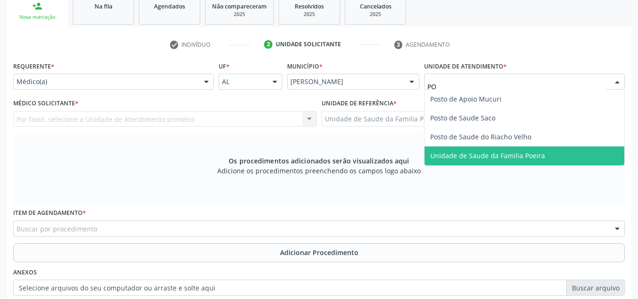
click at [507, 155] on span "Unidade de Saude da Familia Poeira" at bounding box center [487, 155] width 115 height 9
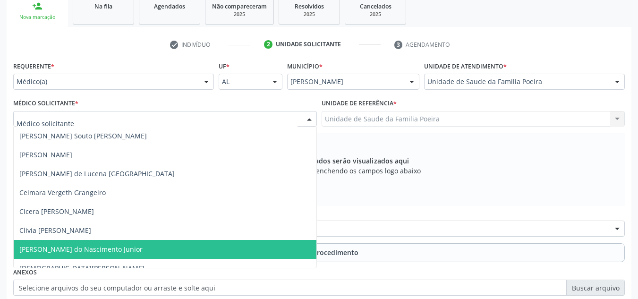
click at [56, 248] on span "Cosmo Faustino do Nascimento Junior" at bounding box center [80, 249] width 123 height 9
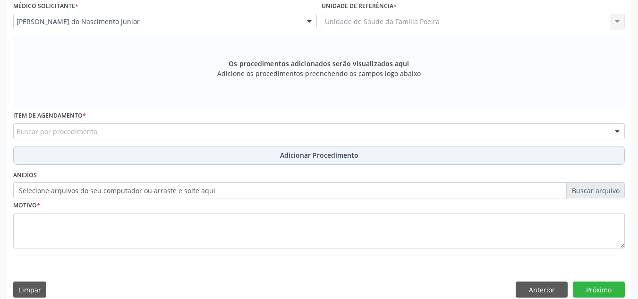
scroll to position [268, 0]
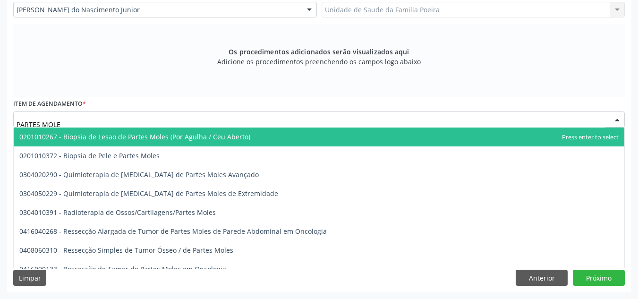
type input "PARTES MOLES"
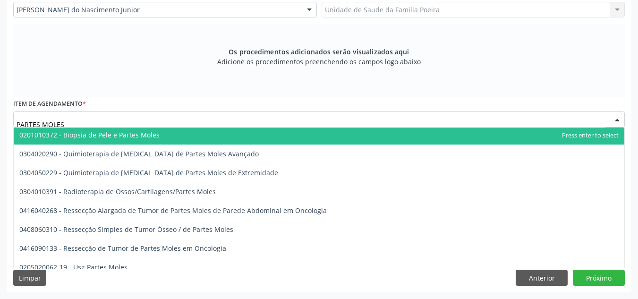
scroll to position [29, 0]
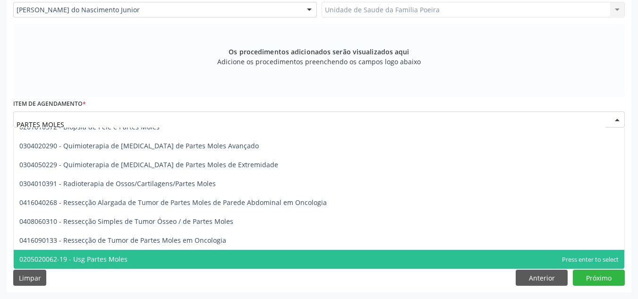
click at [146, 257] on span "0205020062-19 - Usg Partes Moles" at bounding box center [319, 259] width 610 height 19
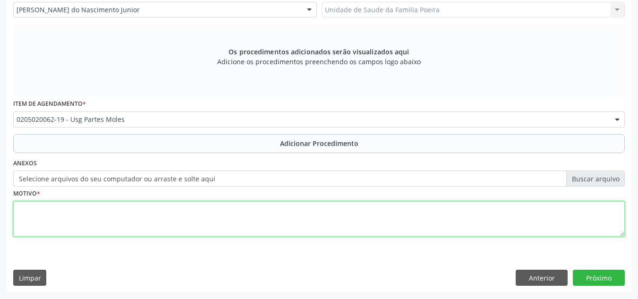
click at [133, 216] on textarea at bounding box center [318, 219] width 611 height 36
type textarea "F"
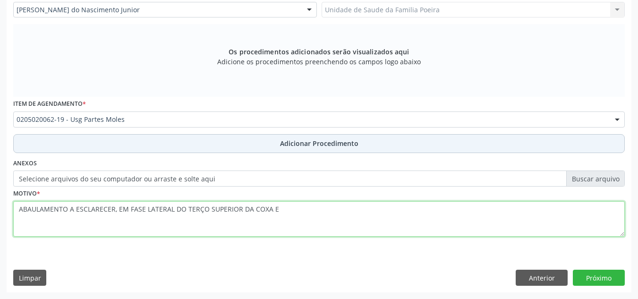
type textarea "ABAULAMENTO A ESCLARECER, EM FASE LATERAL DO TERÇO SUPERIOR DA COXA E"
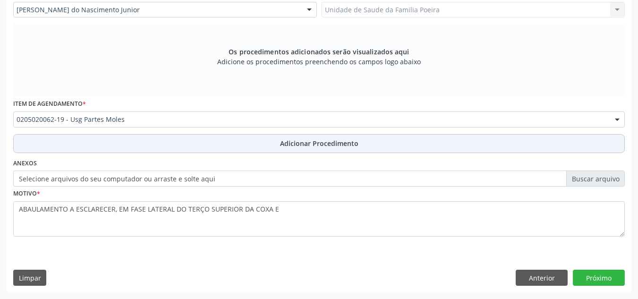
click at [254, 144] on button "Adicionar Procedimento" at bounding box center [318, 143] width 611 height 19
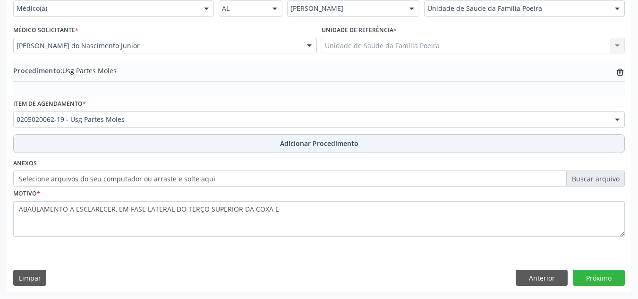
scroll to position [232, 0]
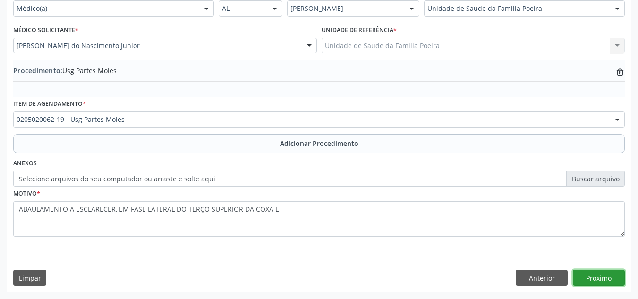
click at [611, 276] on button "Próximo" at bounding box center [599, 278] width 52 height 16
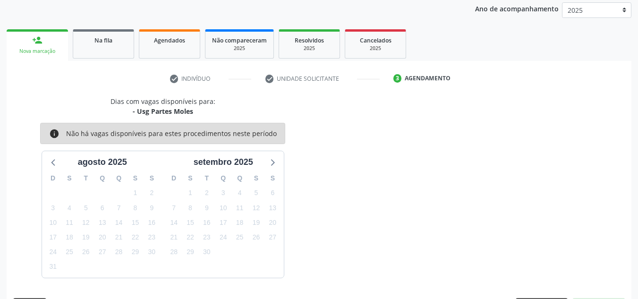
scroll to position [153, 0]
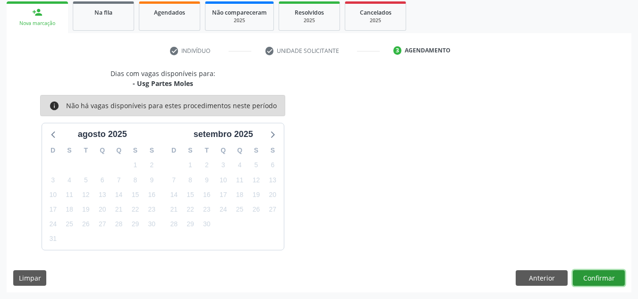
click at [611, 276] on button "Confirmar" at bounding box center [599, 278] width 52 height 16
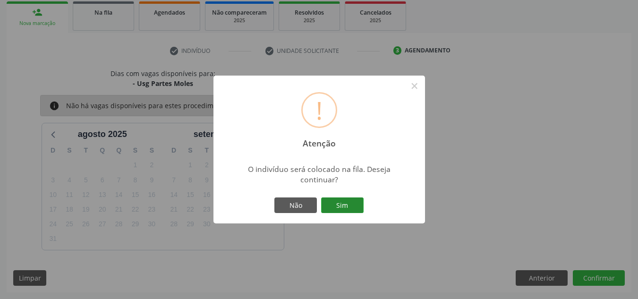
click at [352, 205] on button "Sim" at bounding box center [342, 205] width 42 height 16
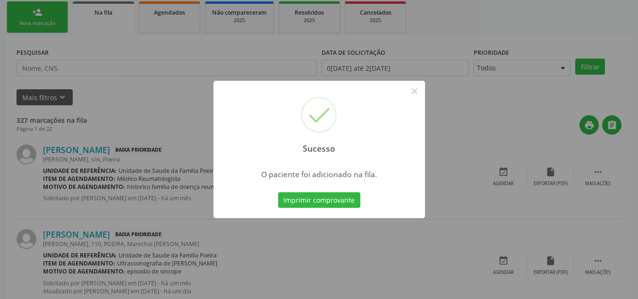
scroll to position [26, 0]
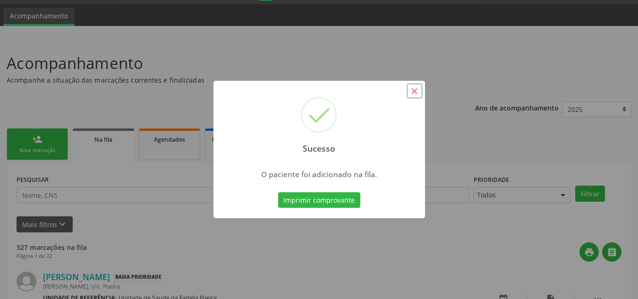
click at [412, 93] on button "×" at bounding box center [414, 91] width 16 height 16
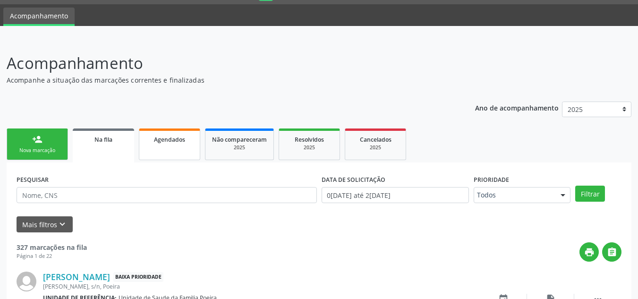
click at [171, 144] on link "Agendados" at bounding box center [169, 144] width 61 height 32
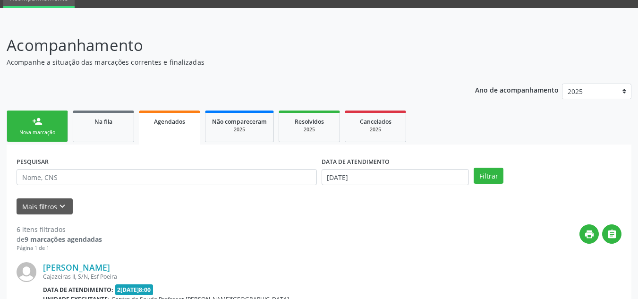
scroll to position [142, 0]
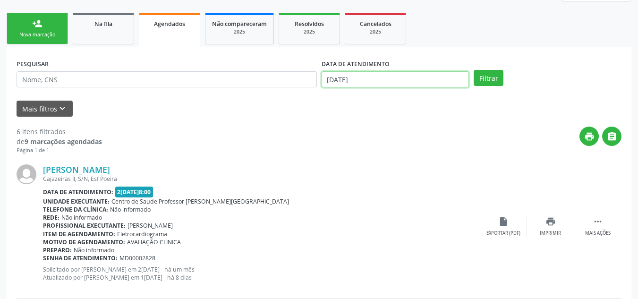
click at [364, 79] on input "26/08/2025" at bounding box center [395, 79] width 148 height 16
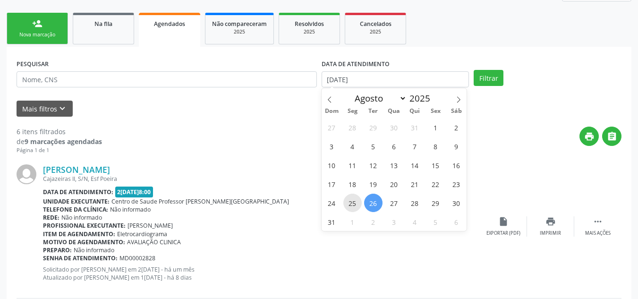
click at [348, 200] on span "25" at bounding box center [352, 203] width 18 height 18
type input "25/08/2025"
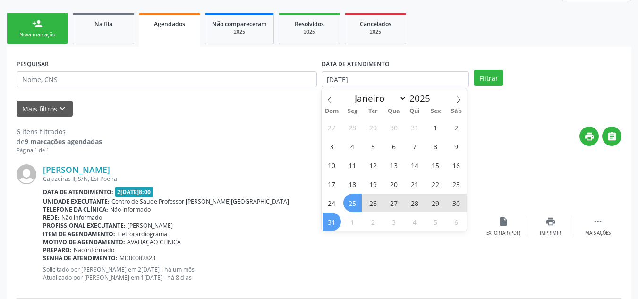
click at [336, 225] on span "31" at bounding box center [331, 221] width 18 height 18
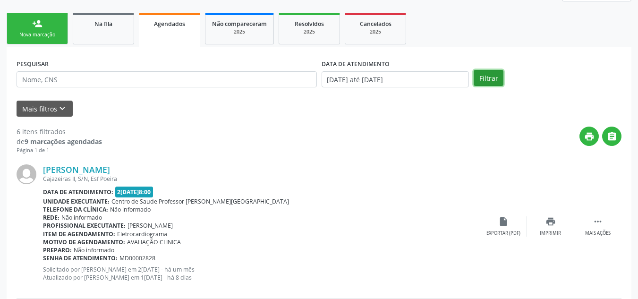
click at [486, 74] on button "Filtrar" at bounding box center [488, 78] width 30 height 16
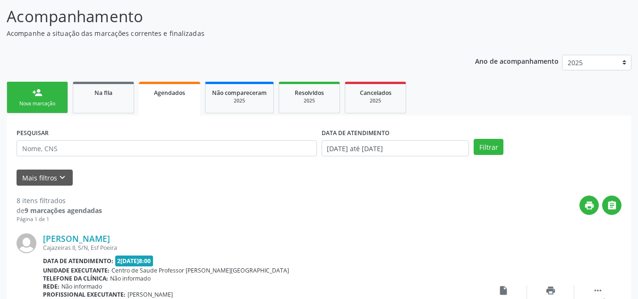
scroll to position [0, 0]
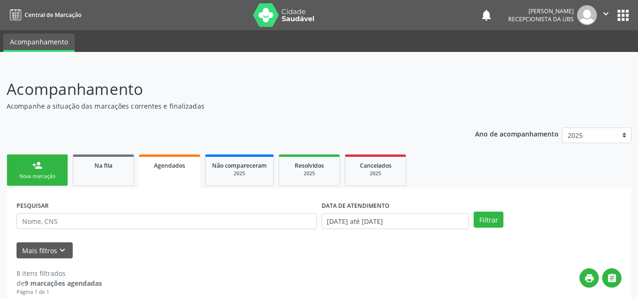
click at [42, 165] on div "person_add" at bounding box center [37, 165] width 10 height 10
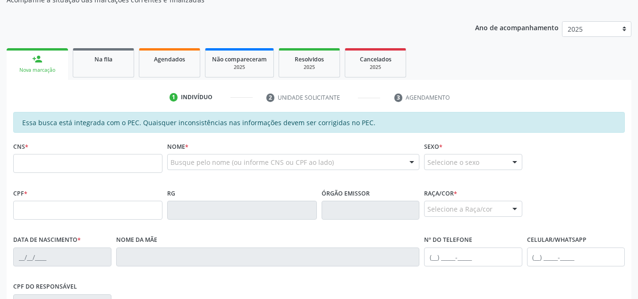
scroll to position [142, 0]
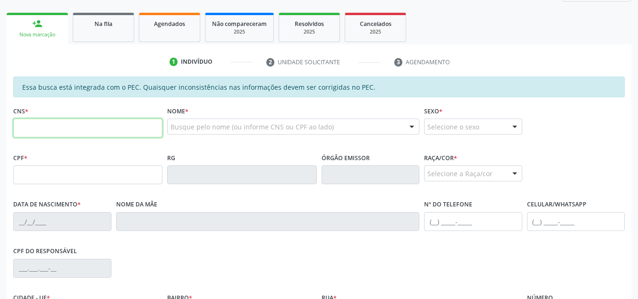
click at [62, 131] on input "text" at bounding box center [87, 127] width 149 height 19
type input "898 0011 3709 1136"
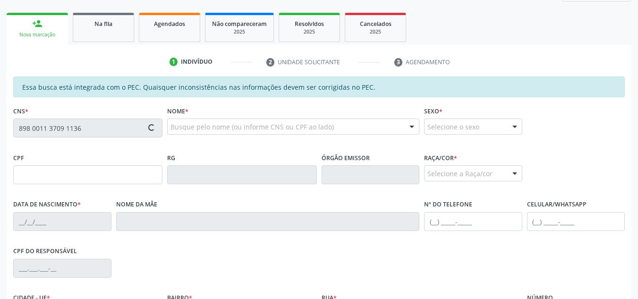
type input "161.893.554-20"
type input "15/11/2007"
type input "Renata Rodrigues da Silva"
type input "(82) 99327-0531"
type input "367"
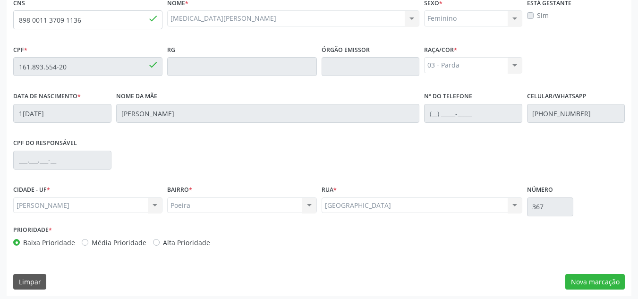
scroll to position [253, 0]
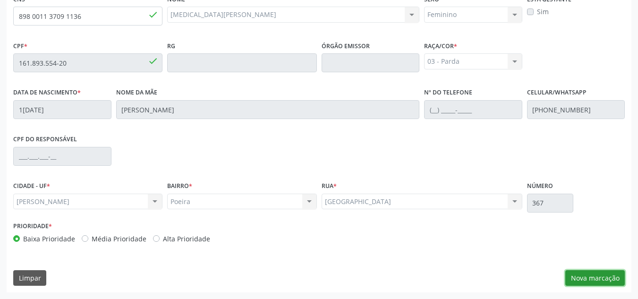
click at [606, 276] on button "Nova marcação" at bounding box center [594, 278] width 59 height 16
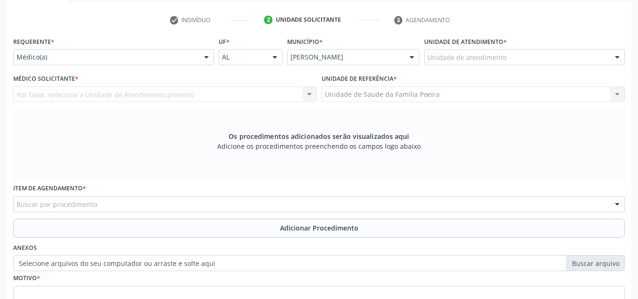
scroll to position [112, 0]
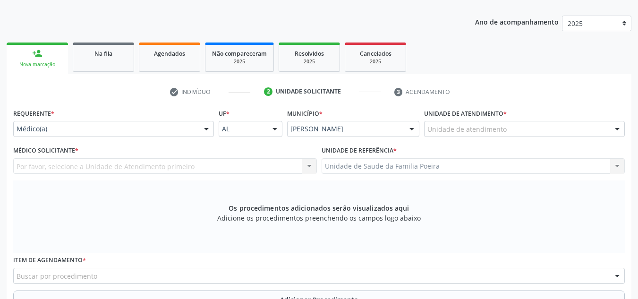
click at [525, 130] on div "Unidade de atendimento" at bounding box center [524, 129] width 201 height 16
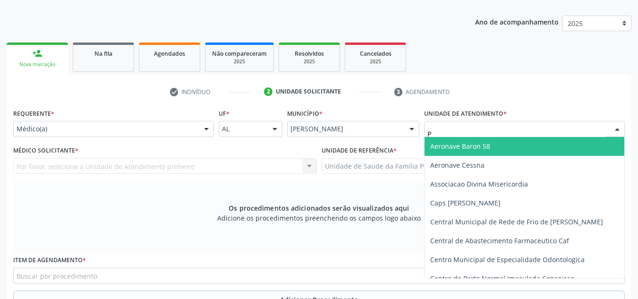
type input "PO"
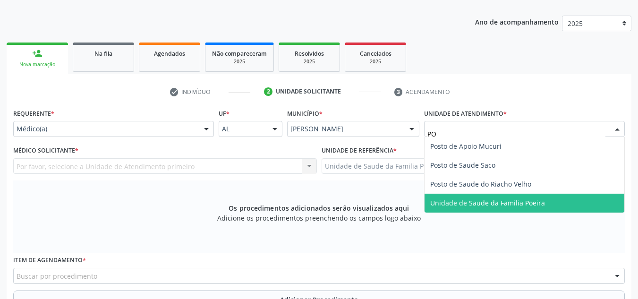
click at [532, 197] on span "Unidade de Saude da Familia Poeira" at bounding box center [524, 203] width 200 height 19
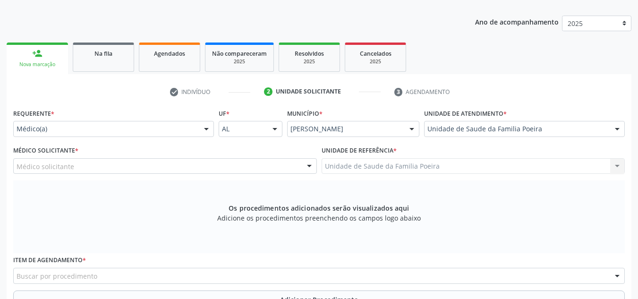
click at [78, 170] on div "Médico solicitante" at bounding box center [165, 166] width 304 height 16
click at [88, 202] on div "Os procedimentos adicionados serão visualizados aqui Adicione os procedimentos …" at bounding box center [318, 216] width 611 height 73
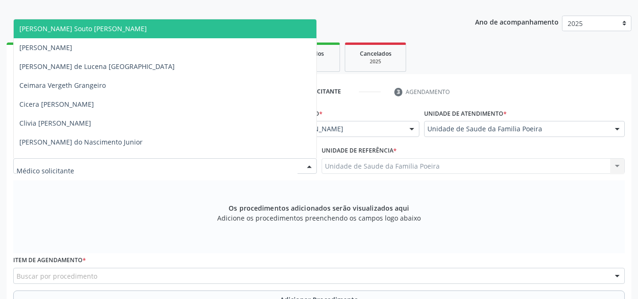
drag, startPoint x: 73, startPoint y: 169, endPoint x: 69, endPoint y: 175, distance: 6.4
click at [73, 169] on div at bounding box center [165, 166] width 304 height 16
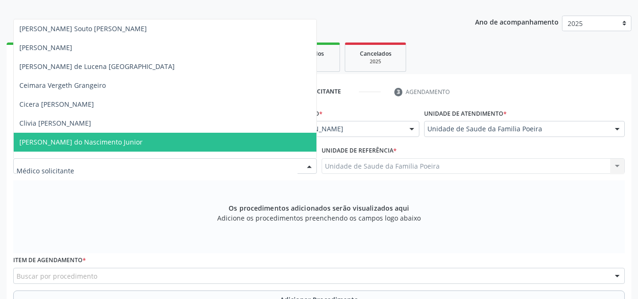
click at [55, 135] on span "Cosmo Faustino do Nascimento Junior" at bounding box center [165, 142] width 303 height 19
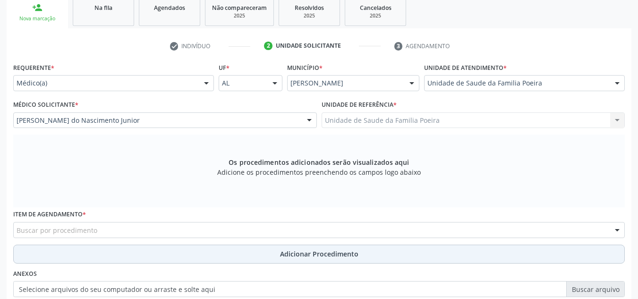
scroll to position [268, 0]
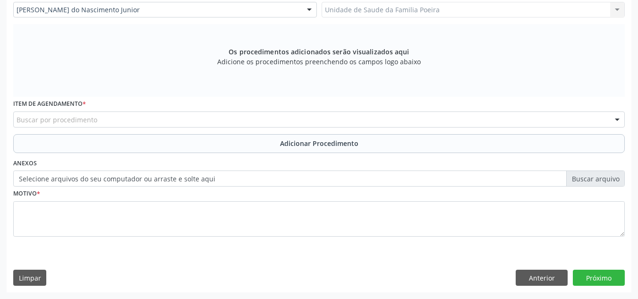
drag, startPoint x: 45, startPoint y: 118, endPoint x: 52, endPoint y: 124, distance: 9.4
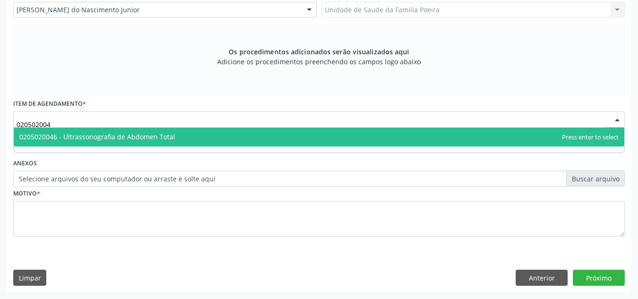
type input "0205020046"
click at [113, 138] on span "0205020046 - Ultrassonografia de Abdomen Total" at bounding box center [97, 136] width 156 height 9
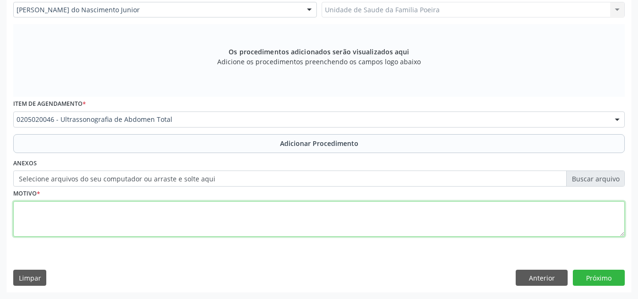
click at [132, 222] on textarea at bounding box center [318, 219] width 611 height 36
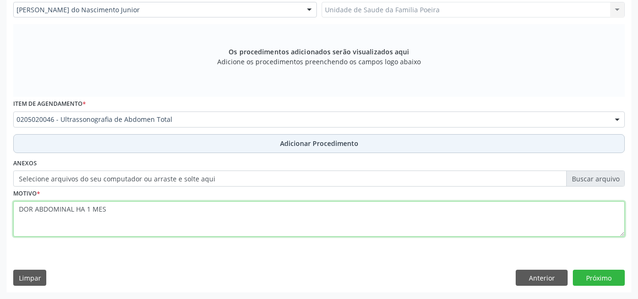
type textarea "DOR ABDOMINAL HA 1 MES"
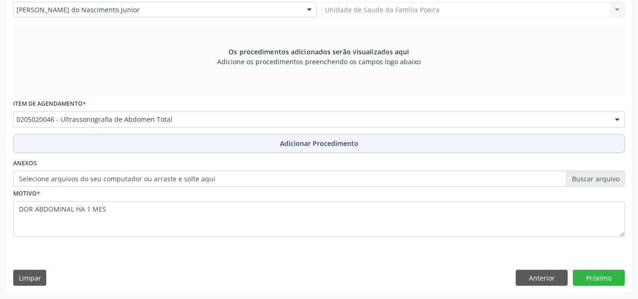
click at [339, 145] on span "Adicionar Procedimento" at bounding box center [319, 143] width 78 height 10
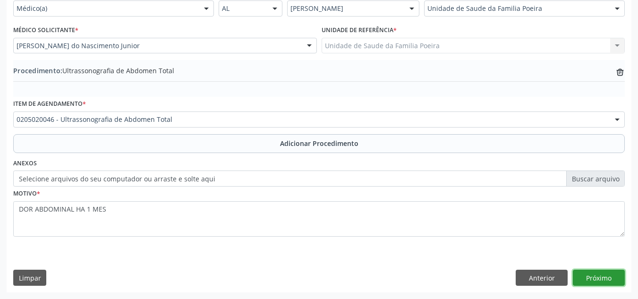
click at [592, 272] on button "Próximo" at bounding box center [599, 278] width 52 height 16
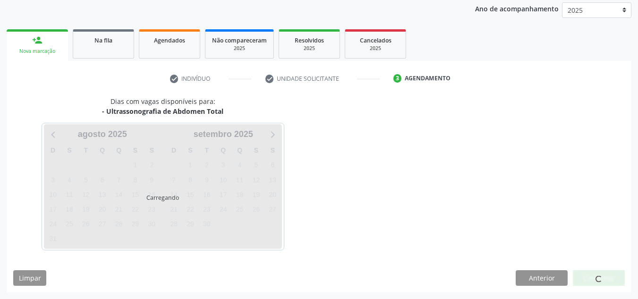
scroll to position [153, 0]
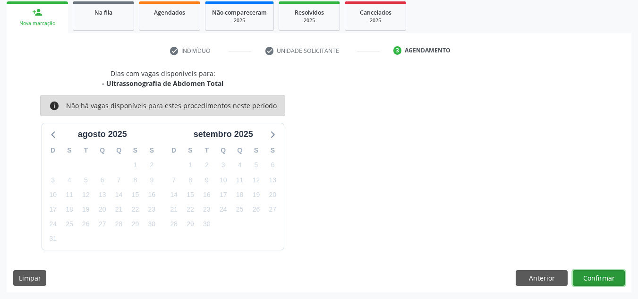
click at [606, 282] on button "Confirmar" at bounding box center [599, 278] width 52 height 16
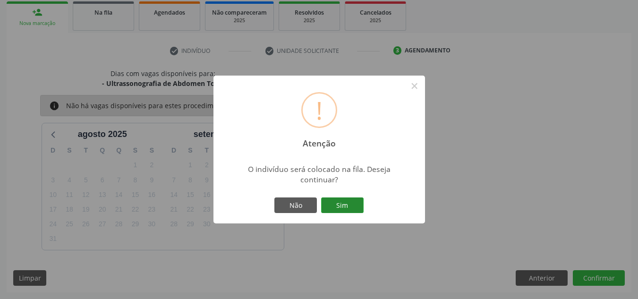
click at [342, 199] on button "Sim" at bounding box center [342, 205] width 42 height 16
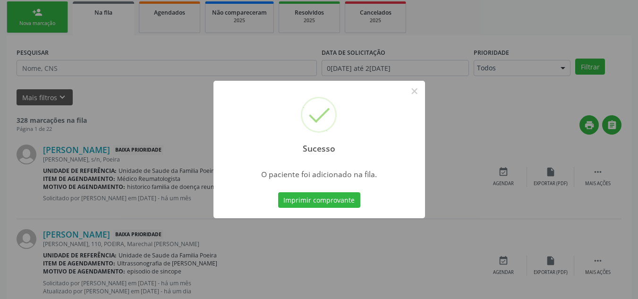
scroll to position [26, 0]
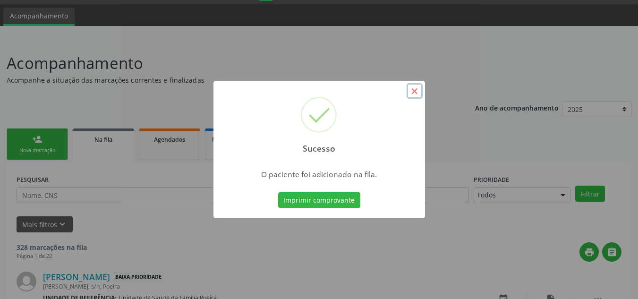
click at [421, 90] on button "×" at bounding box center [414, 91] width 16 height 16
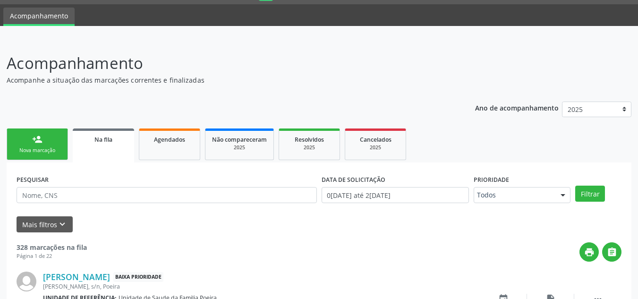
click at [43, 136] on link "person_add Nova marcação" at bounding box center [37, 144] width 61 height 32
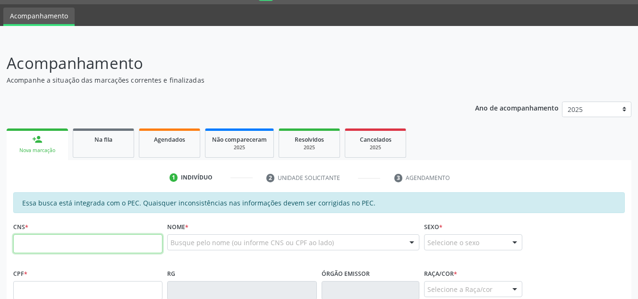
click at [72, 245] on input "text" at bounding box center [87, 243] width 149 height 19
type input "898 0064 0712 2181"
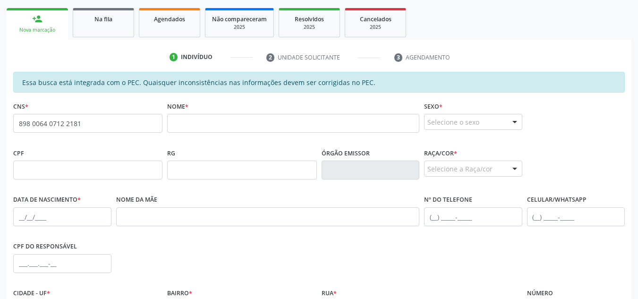
scroll to position [112, 0]
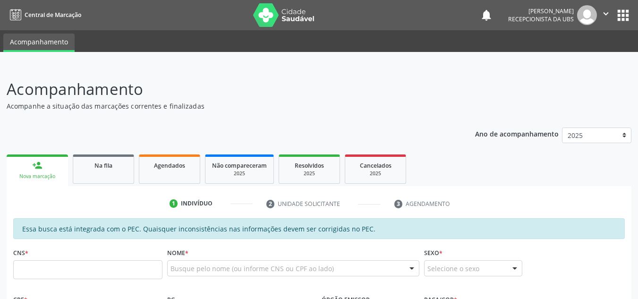
scroll to position [112, 0]
